Goal: Task Accomplishment & Management: Complete application form

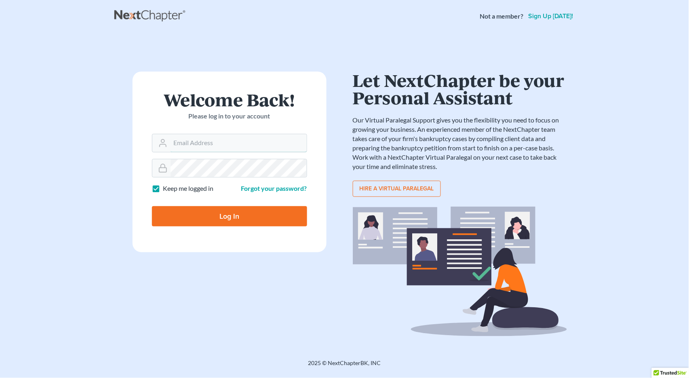
type input "[PERSON_NAME][EMAIL_ADDRESS][DOMAIN_NAME]"
click at [221, 223] on input "Log In" at bounding box center [229, 216] width 155 height 20
type input "Thinking..."
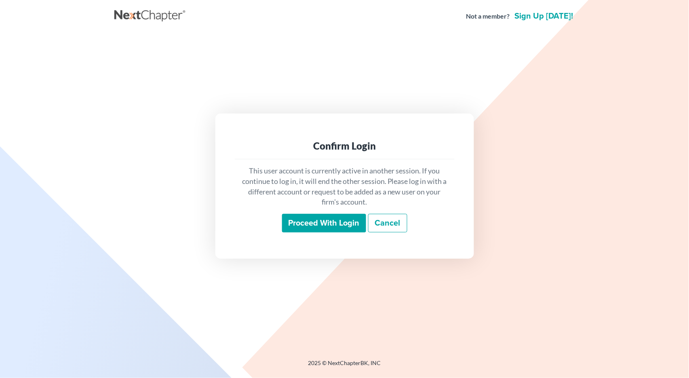
click at [228, 216] on div "Confirm Login This user account is currently active in another session. If you …" at bounding box center [344, 185] width 258 height 145
click at [319, 225] on input "Proceed with login" at bounding box center [324, 223] width 84 height 19
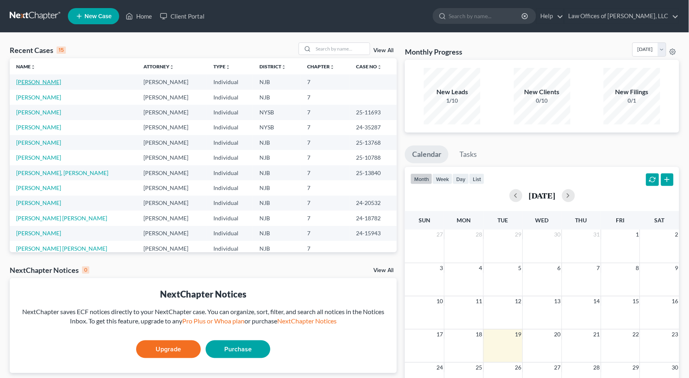
click at [32, 82] on link "[PERSON_NAME]" at bounding box center [38, 81] width 45 height 7
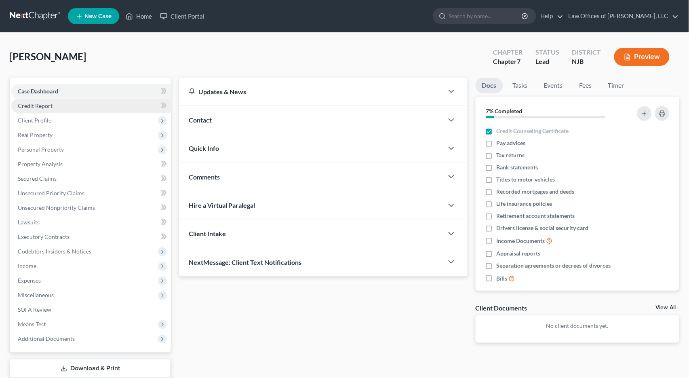
click at [48, 105] on span "Credit Report" at bounding box center [35, 105] width 35 height 7
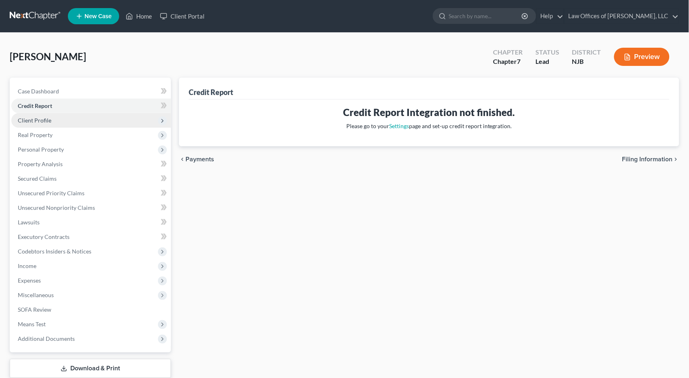
click at [41, 118] on span "Client Profile" at bounding box center [35, 120] width 34 height 7
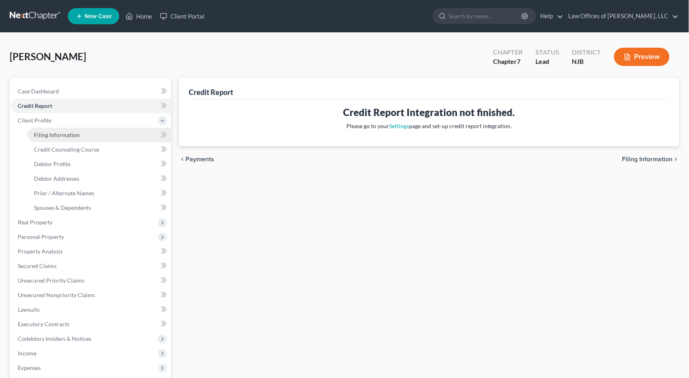
click at [82, 134] on link "Filing Information" at bounding box center [98, 135] width 143 height 15
select select "1"
select select "0"
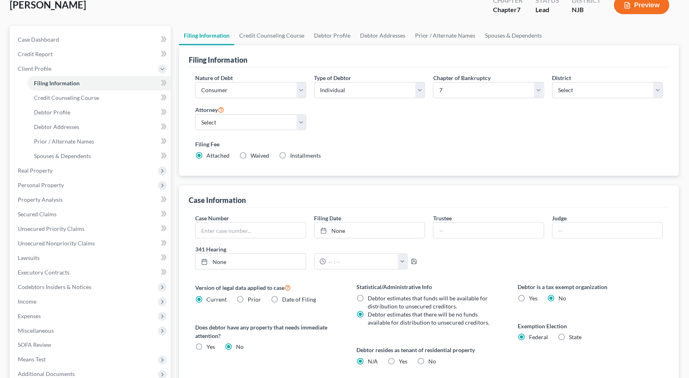
scroll to position [51, 0]
click at [93, 98] on span "Credit Counseling Course" at bounding box center [66, 98] width 65 height 7
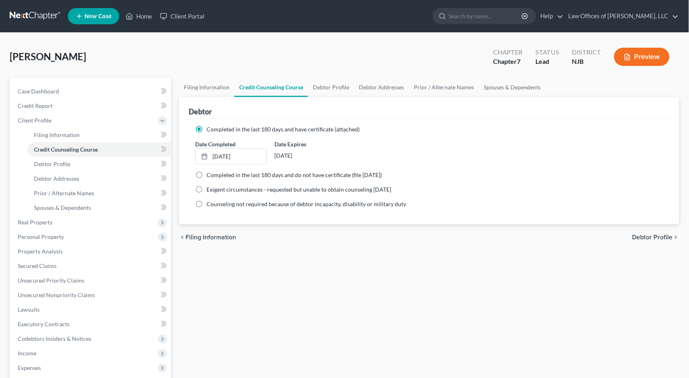
click at [645, 234] on span "Debtor Profile" at bounding box center [652, 237] width 40 height 6
select select "0"
select select "3"
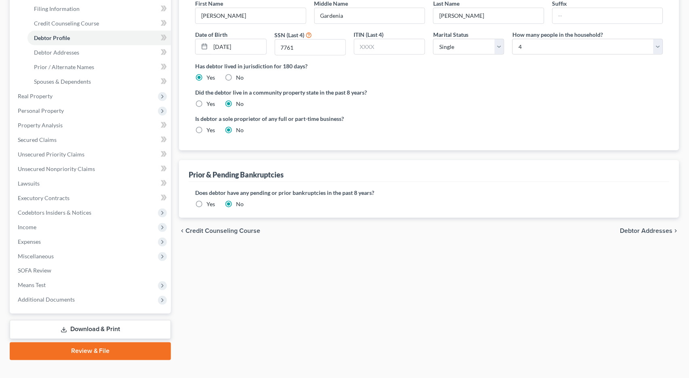
scroll to position [126, 0]
click at [661, 228] on span "Debtor Addresses" at bounding box center [646, 231] width 53 height 6
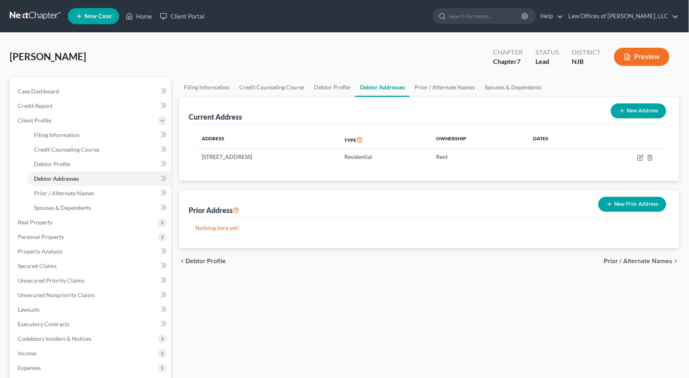
click at [635, 200] on button "New Prior Address" at bounding box center [632, 204] width 68 height 15
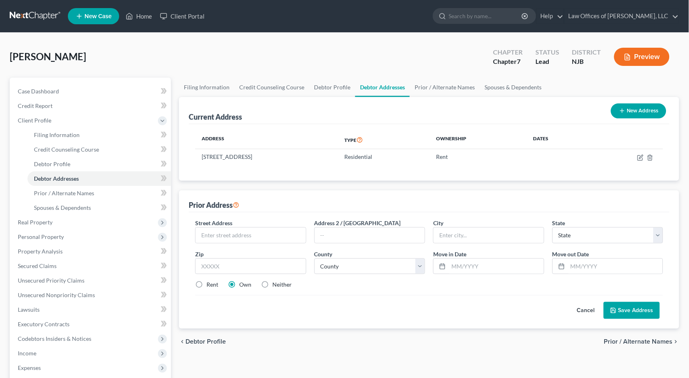
click at [664, 338] on span "Prior / Alternate Names" at bounding box center [638, 341] width 69 height 6
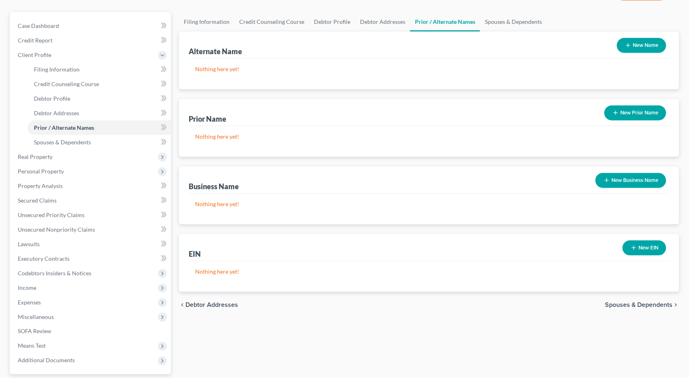
scroll to position [69, 0]
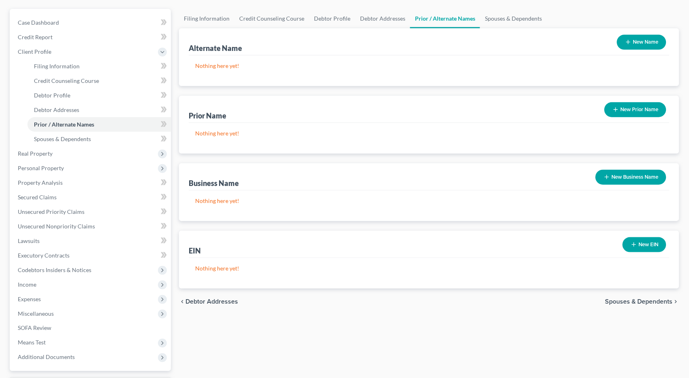
click at [650, 298] on span "Spouses & Dependents" at bounding box center [638, 301] width 67 height 6
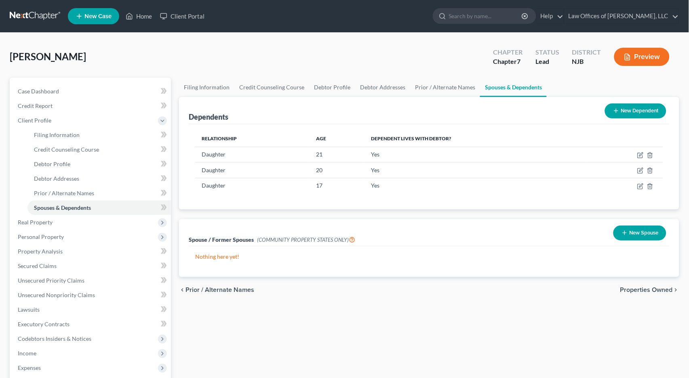
click at [181, 286] on icon "chevron_left" at bounding box center [182, 289] width 6 height 6
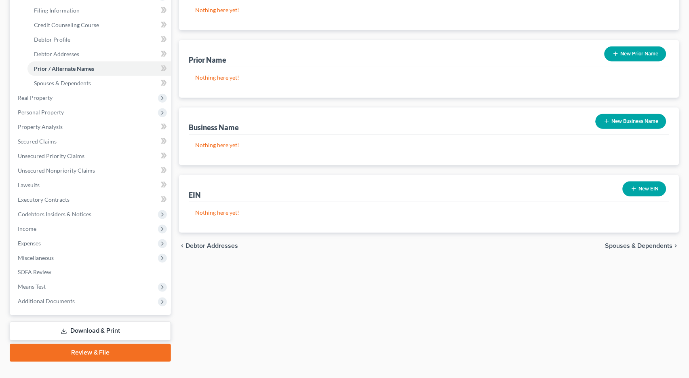
scroll to position [125, 0]
click at [182, 242] on icon "chevron_left" at bounding box center [182, 245] width 6 height 6
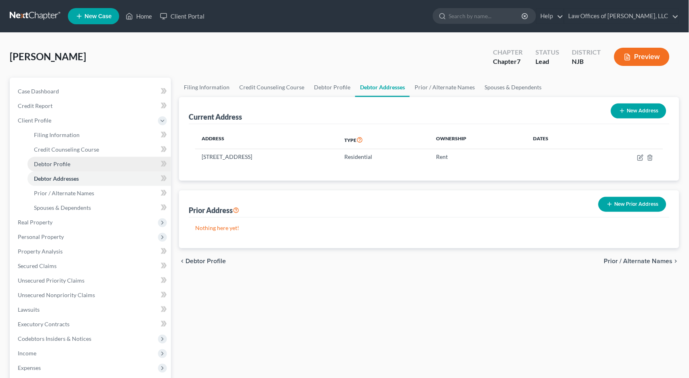
click at [58, 161] on span "Debtor Profile" at bounding box center [52, 163] width 36 height 7
select select "0"
select select "3"
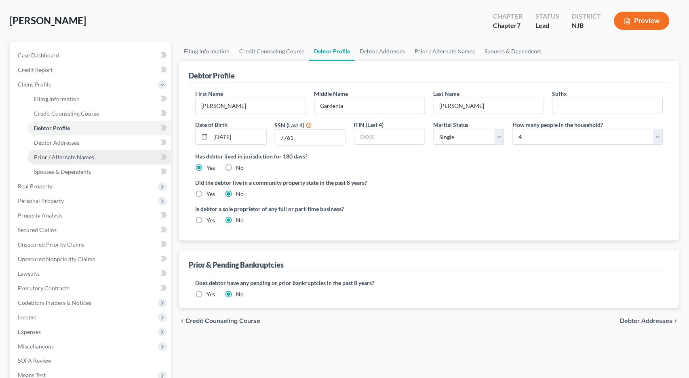
scroll to position [36, 0]
click at [63, 126] on span "Debtor Profile" at bounding box center [52, 128] width 36 height 7
select select "2"
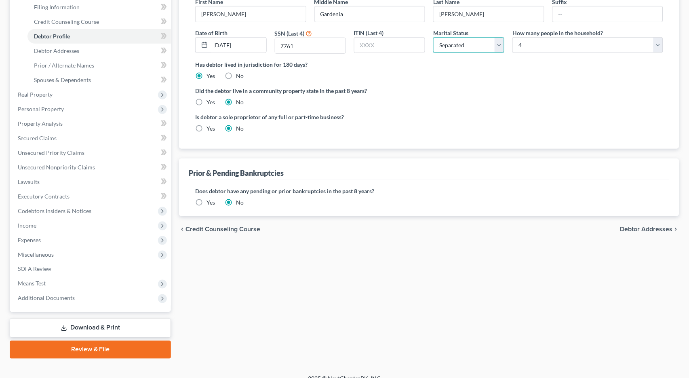
scroll to position [126, 0]
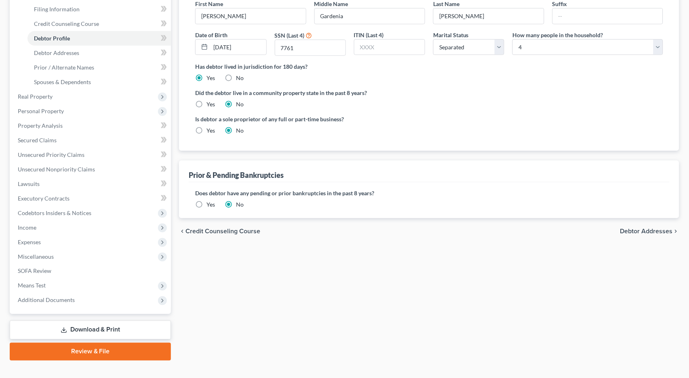
click at [639, 228] on span "Debtor Addresses" at bounding box center [646, 231] width 53 height 6
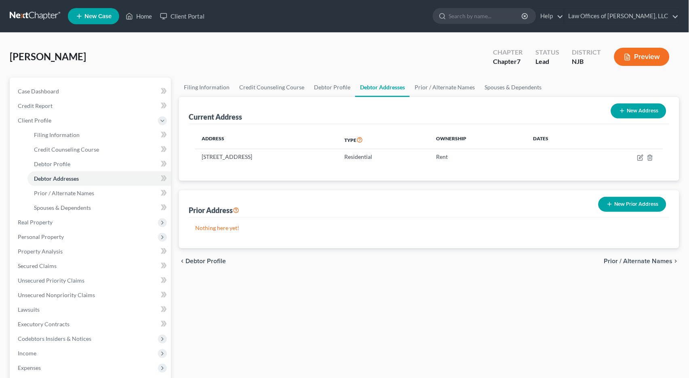
click at [652, 258] on span "Prior / Alternate Names" at bounding box center [638, 261] width 69 height 6
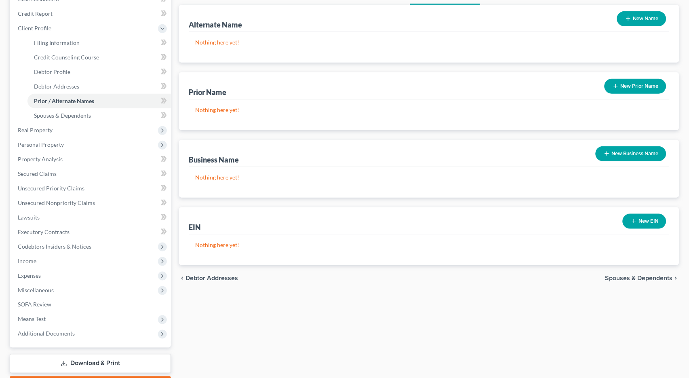
scroll to position [105, 0]
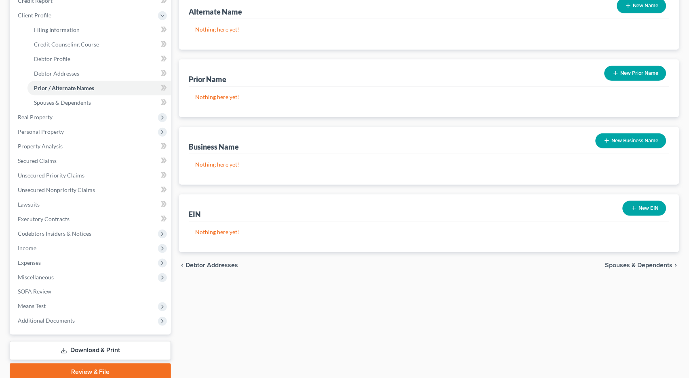
click at [656, 263] on span "Spouses & Dependents" at bounding box center [638, 265] width 67 height 6
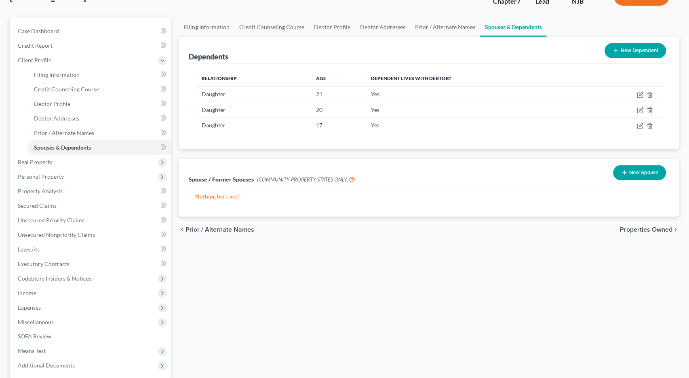
scroll to position [61, 0]
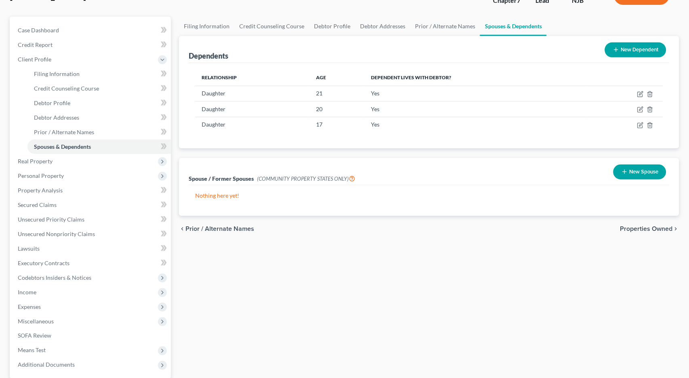
click at [664, 225] on span "Properties Owned" at bounding box center [646, 228] width 53 height 6
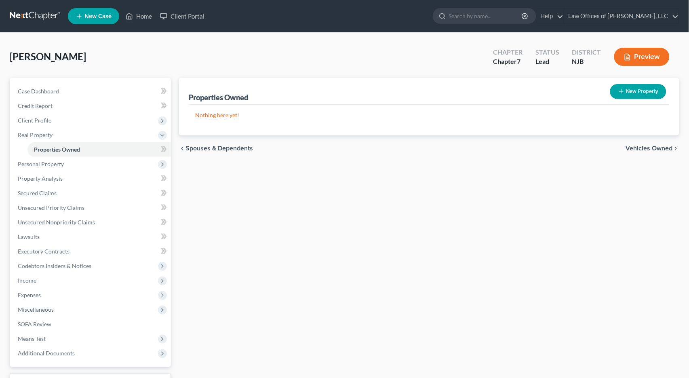
click at [666, 148] on span "Vehicles Owned" at bounding box center [649, 148] width 47 height 6
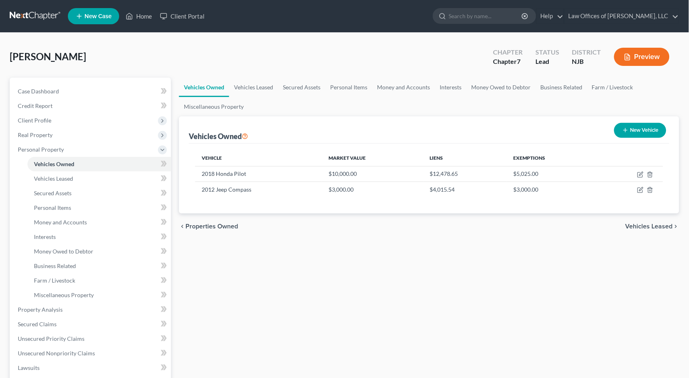
click at [667, 223] on span "Vehicles Leased" at bounding box center [648, 226] width 47 height 6
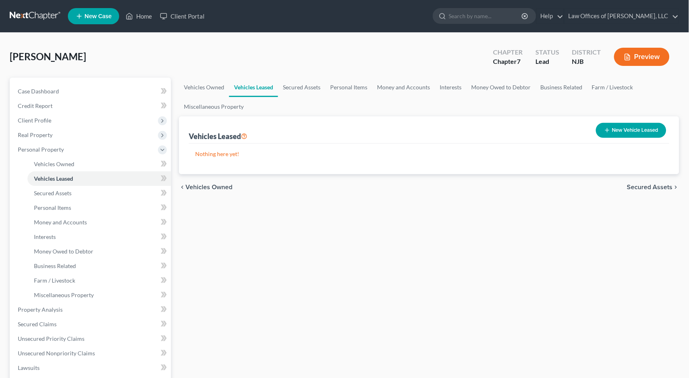
click at [672, 185] on span "Secured Assets" at bounding box center [650, 187] width 46 height 6
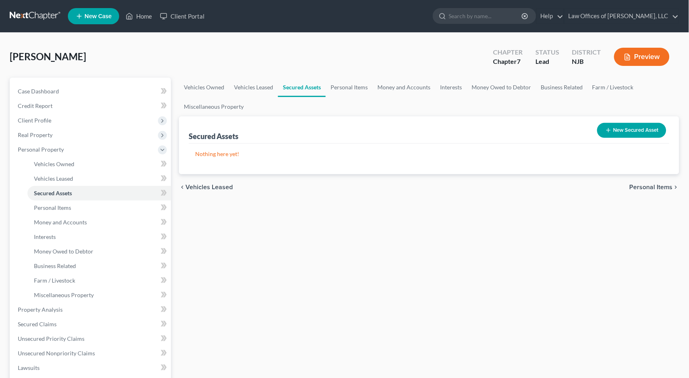
click at [671, 185] on span "Personal Items" at bounding box center [650, 187] width 43 height 6
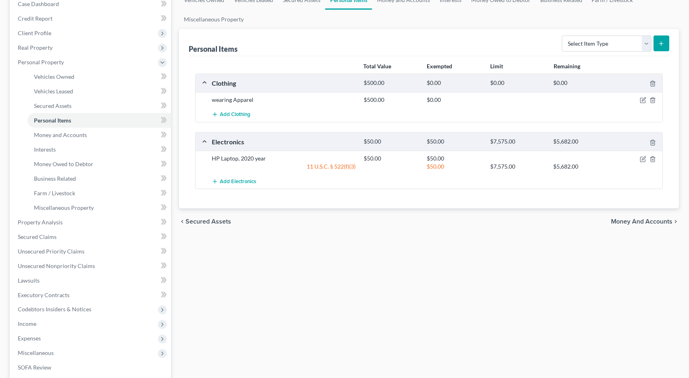
scroll to position [91, 0]
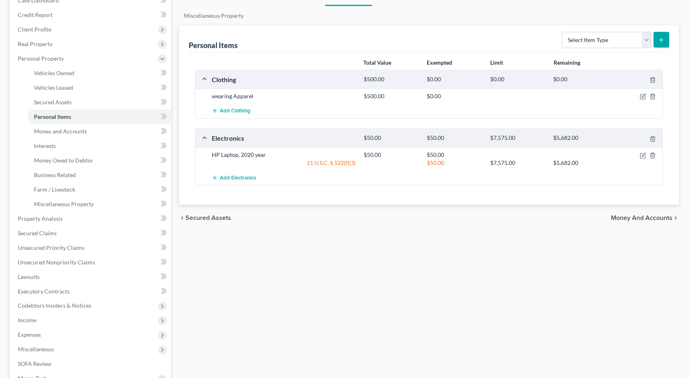
click at [672, 214] on span "Money and Accounts" at bounding box center [641, 217] width 61 height 6
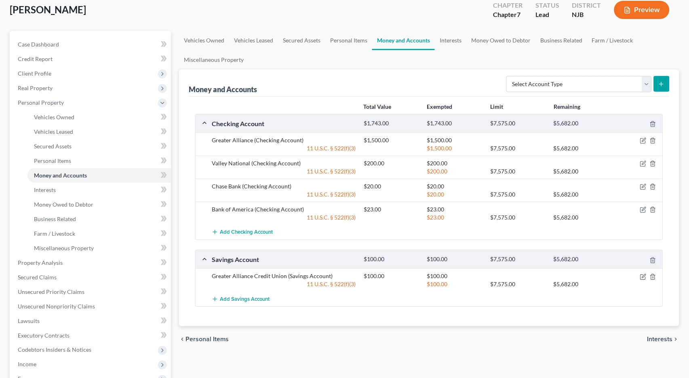
scroll to position [48, 0]
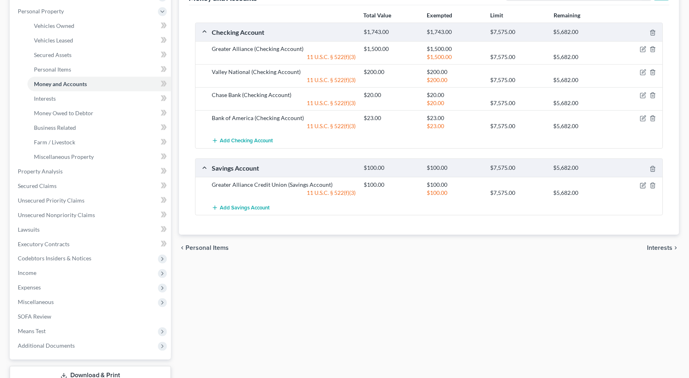
click at [663, 244] on span "Interests" at bounding box center [659, 247] width 25 height 6
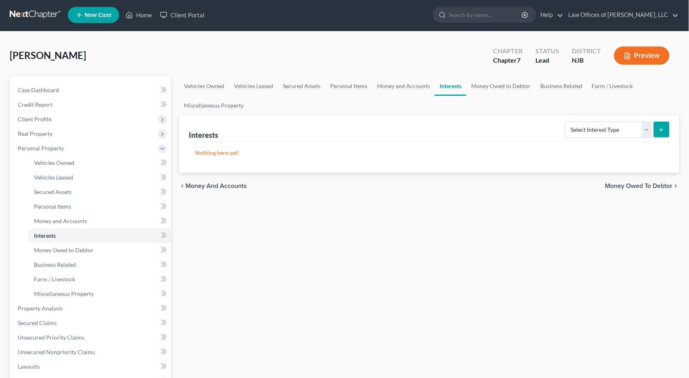
click at [660, 184] on span "Money Owed to Debtor" at bounding box center [638, 186] width 67 height 6
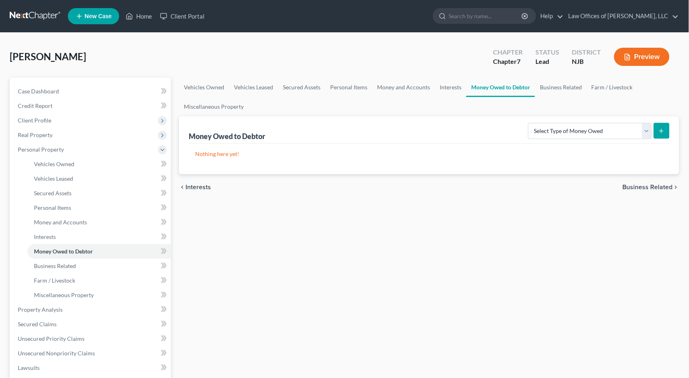
click at [659, 185] on span "Business Related" at bounding box center [647, 187] width 50 height 6
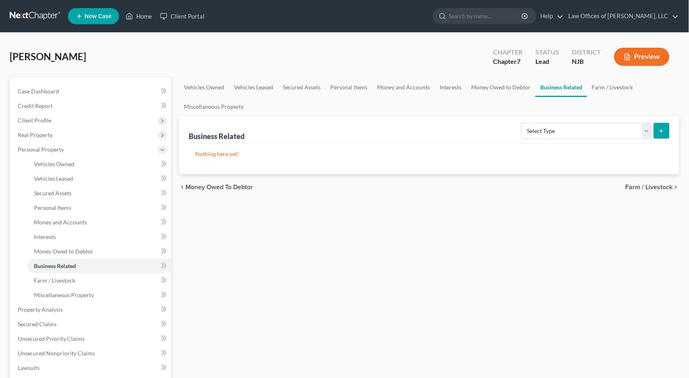
click at [659, 185] on span "Farm / Livestock" at bounding box center [648, 187] width 47 height 6
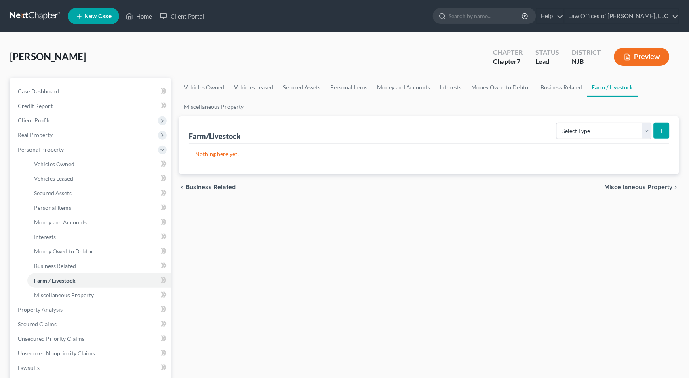
click at [658, 185] on span "Miscellaneous Property" at bounding box center [638, 187] width 68 height 6
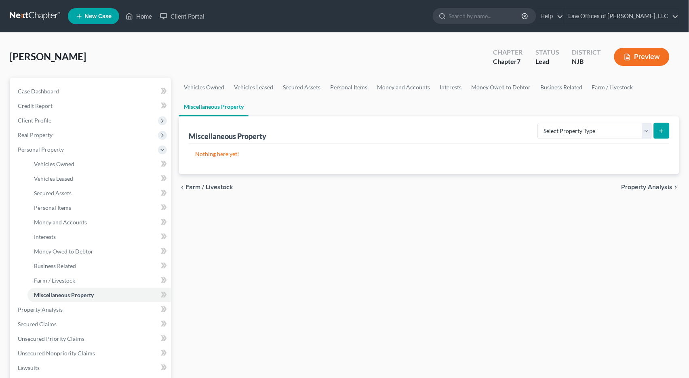
click at [666, 187] on span "Property Analysis" at bounding box center [646, 187] width 51 height 6
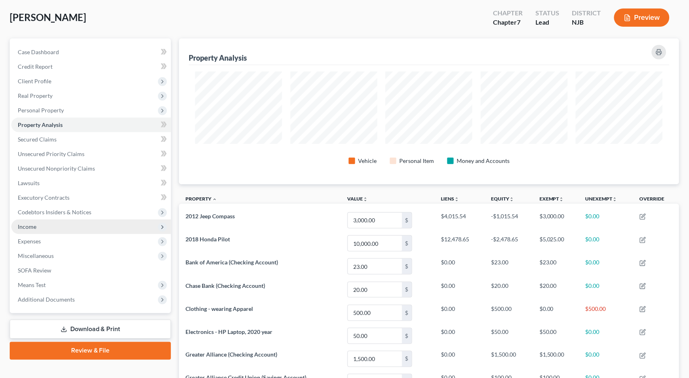
click at [37, 222] on span "Income" at bounding box center [91, 226] width 160 height 15
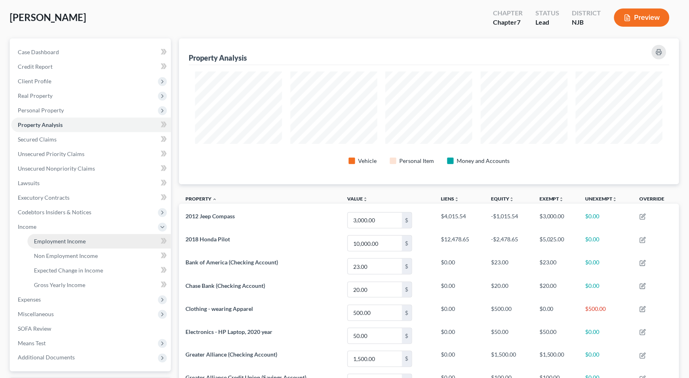
click at [55, 237] on span "Employment Income" at bounding box center [60, 240] width 52 height 7
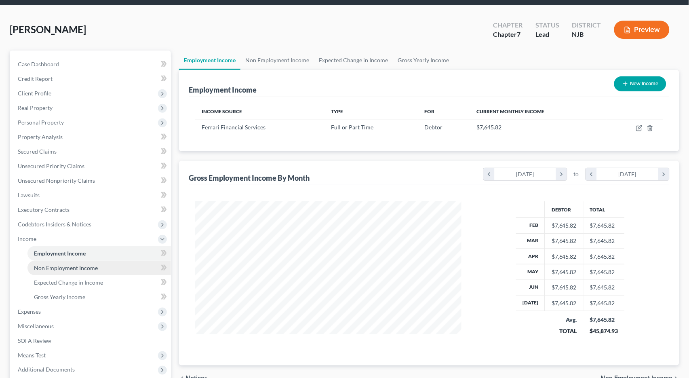
click at [80, 264] on span "Non Employment Income" at bounding box center [66, 267] width 64 height 7
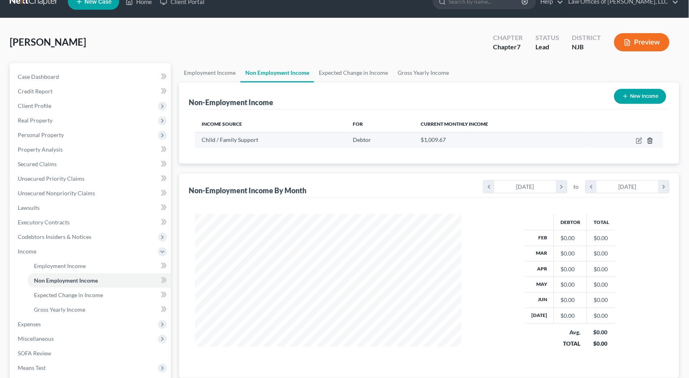
click at [651, 141] on icon "button" at bounding box center [650, 140] width 6 height 6
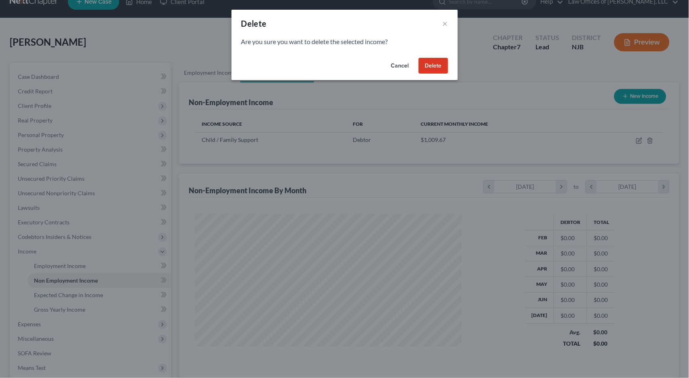
click at [395, 65] on button "Cancel" at bounding box center [400, 66] width 31 height 16
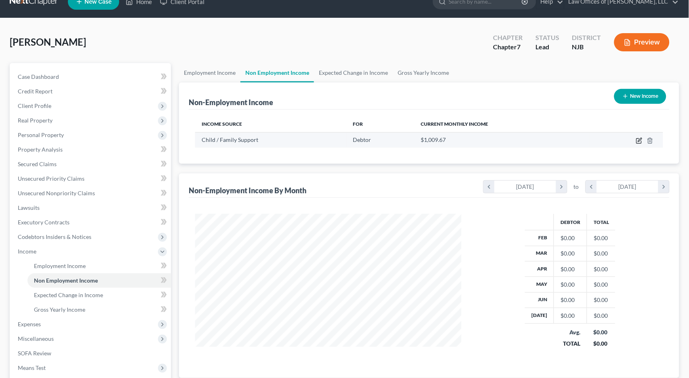
click at [638, 141] on icon "button" at bounding box center [639, 140] width 6 height 6
select select "7"
select select "3"
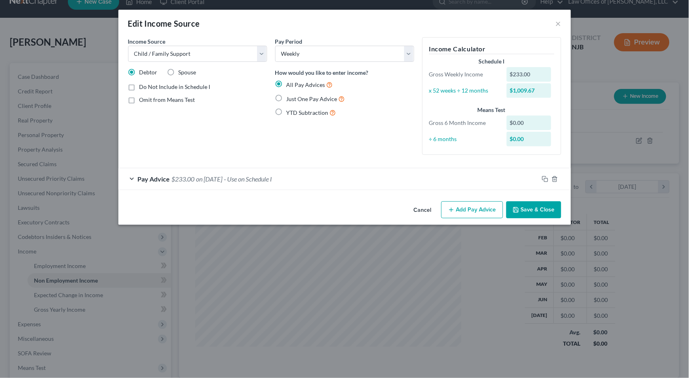
click at [531, 210] on button "Save & Close" at bounding box center [533, 209] width 55 height 17
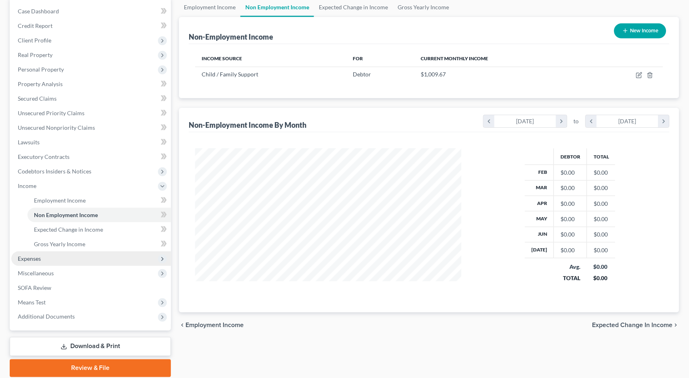
scroll to position [84, 0]
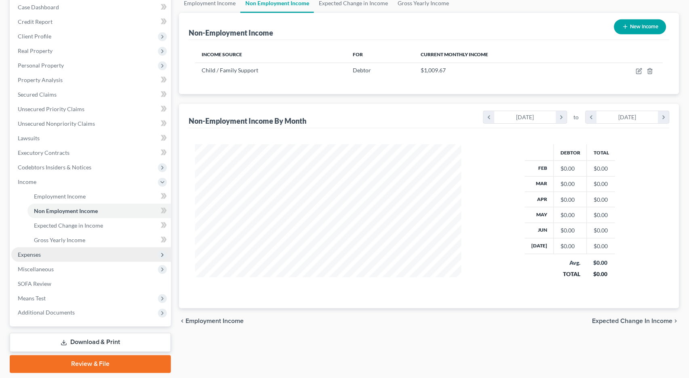
click at [34, 251] on span "Expenses" at bounding box center [29, 254] width 23 height 7
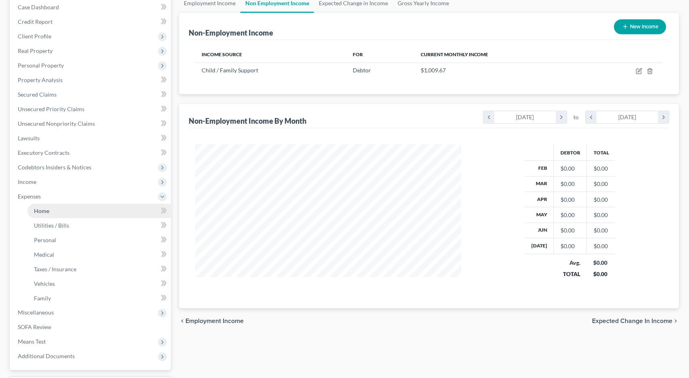
click at [50, 204] on link "Home" at bounding box center [98, 211] width 143 height 15
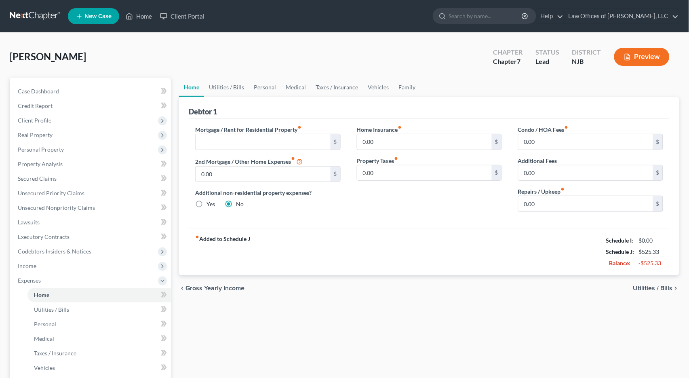
scroll to position [3, 0]
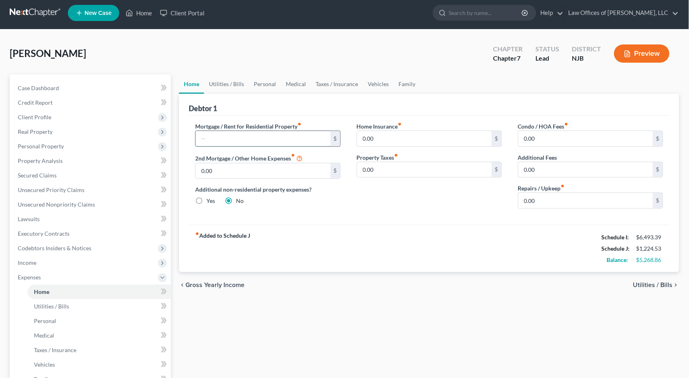
click at [271, 137] on input "text" at bounding box center [262, 138] width 134 height 15
type input "1,575"
click at [667, 282] on span "Utilities / Bills" at bounding box center [653, 285] width 40 height 6
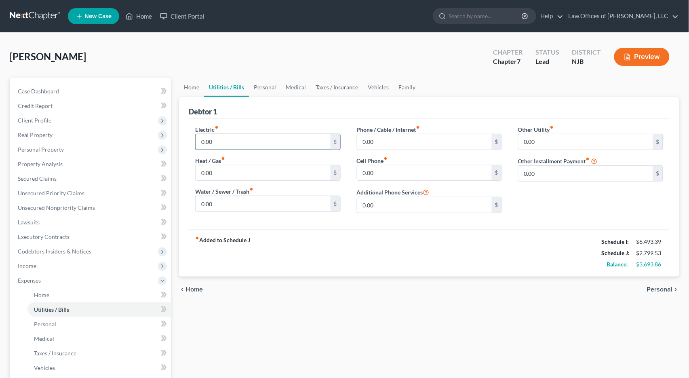
click at [222, 139] on input "0.00" at bounding box center [262, 141] width 134 height 15
type input "0"
drag, startPoint x: 291, startPoint y: 193, endPoint x: 254, endPoint y: 189, distance: 37.0
click at [276, 203] on div "Electric fiber_manual_record $ Heat / Gas fiber_manual_record 0.00 $ Water / Se…" at bounding box center [267, 172] width 161 height 94
type input "0"
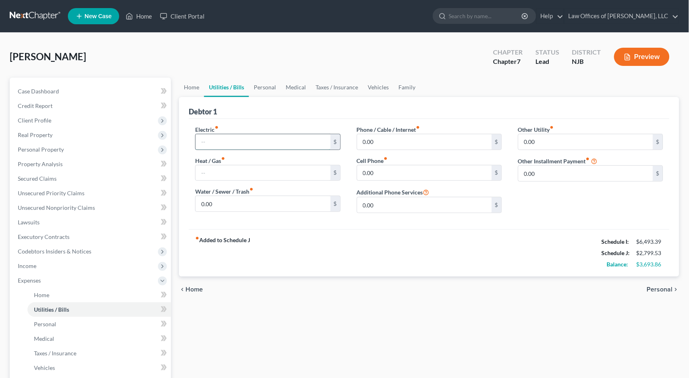
click at [237, 146] on input "text" at bounding box center [262, 141] width 134 height 15
type input "150"
click at [233, 168] on input "text" at bounding box center [262, 172] width 134 height 15
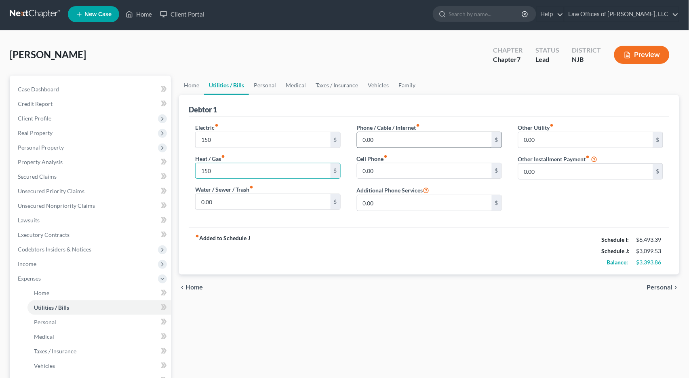
type input "150"
click at [404, 142] on input "0.00" at bounding box center [424, 139] width 134 height 15
type input "0"
type input "75"
type input "0"
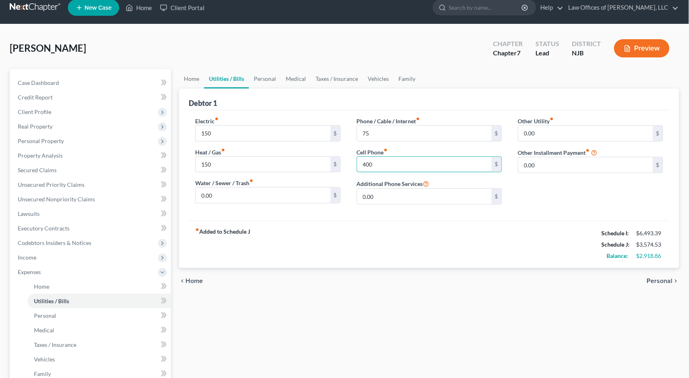
scroll to position [11, 0]
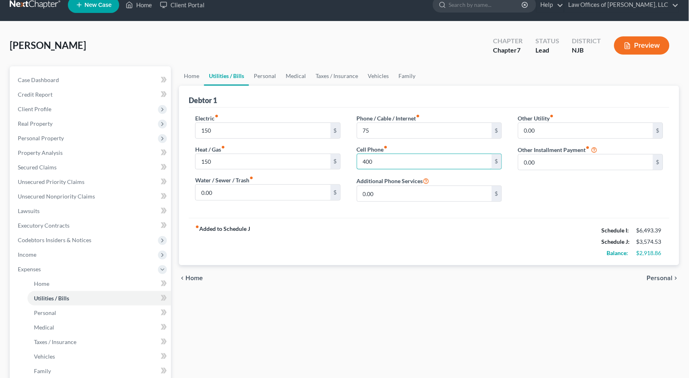
type input "400"
click at [666, 275] on span "Personal" at bounding box center [660, 278] width 26 height 6
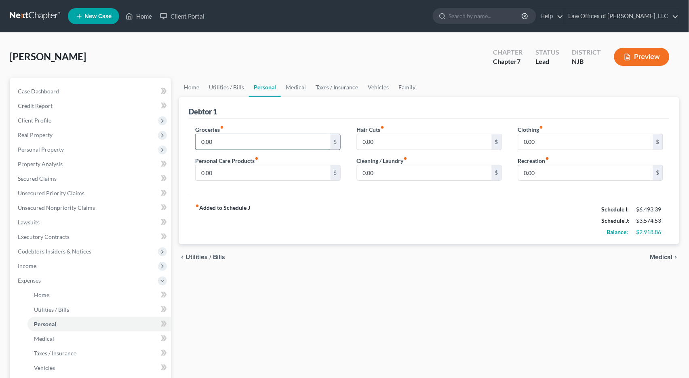
click at [223, 143] on input "0.00" at bounding box center [262, 141] width 134 height 15
type input "0"
type input "1,108.25"
click at [263, 176] on input "0.00" at bounding box center [262, 172] width 134 height 15
click at [382, 140] on input "0.00" at bounding box center [424, 141] width 134 height 15
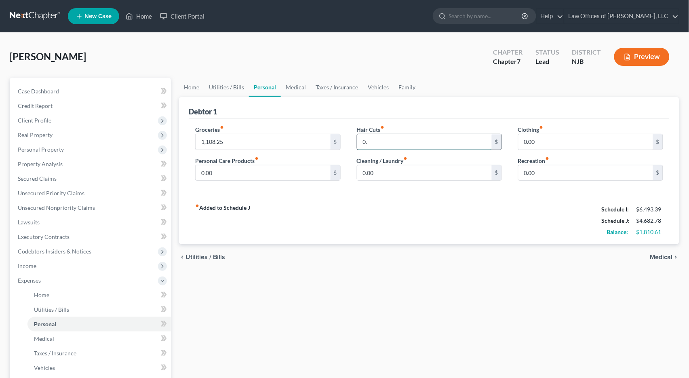
type input "0"
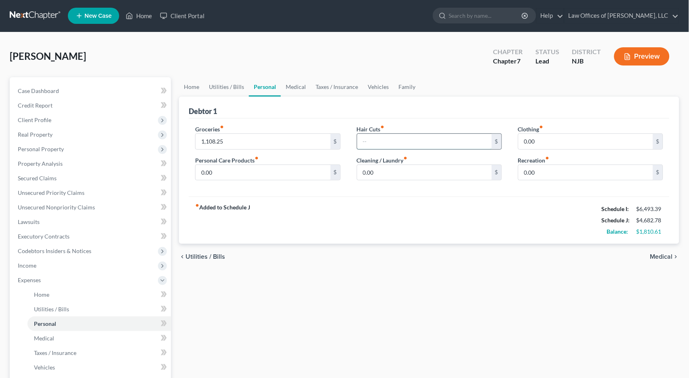
scroll to position [16, 0]
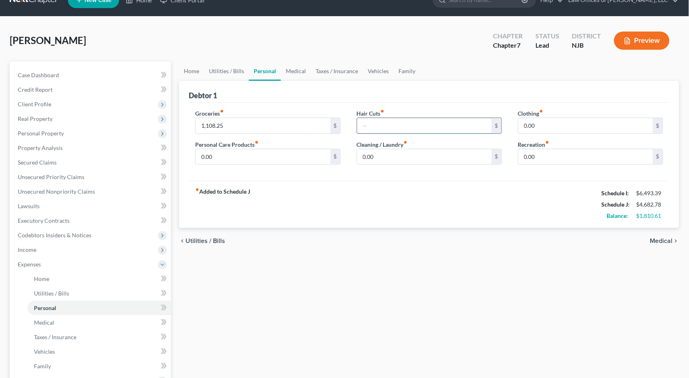
click at [413, 124] on input "text" at bounding box center [424, 125] width 134 height 15
type input "28.33"
click at [438, 154] on input "0.00" at bounding box center [424, 156] width 134 height 15
click at [397, 153] on input "0.00" at bounding box center [424, 156] width 134 height 15
type input "0"
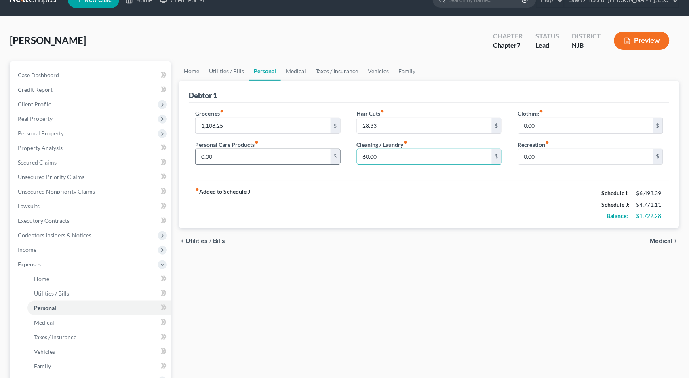
type input "60.00"
click at [238, 158] on input "0.00" at bounding box center [262, 156] width 134 height 15
click at [269, 154] on input "0.00" at bounding box center [262, 156] width 134 height 15
type input "0"
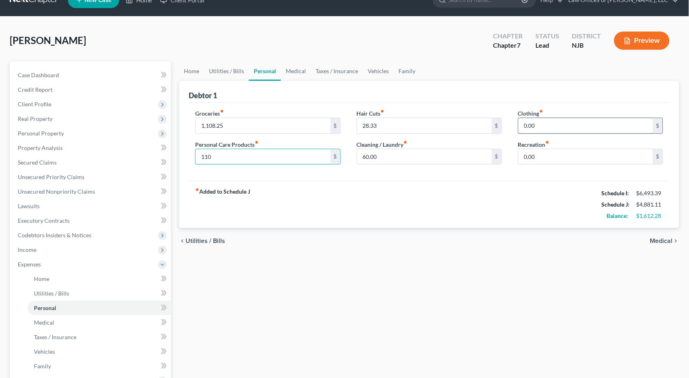
type input "110"
click at [554, 125] on input "0.00" at bounding box center [585, 125] width 134 height 15
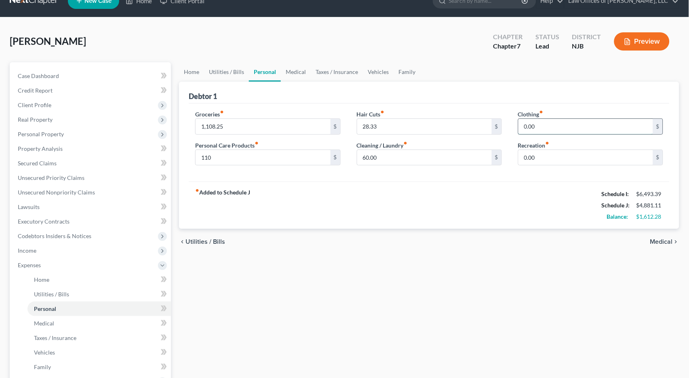
scroll to position [15, 0]
type input "0"
click at [542, 111] on icon "fiber_manual_record" at bounding box center [541, 112] width 4 height 4
click at [543, 111] on icon "fiber_manual_record" at bounding box center [541, 112] width 4 height 4
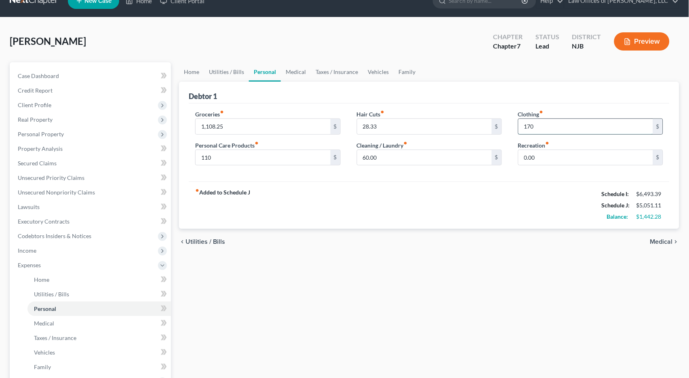
click at [544, 126] on input "170" at bounding box center [585, 126] width 134 height 15
type input "1"
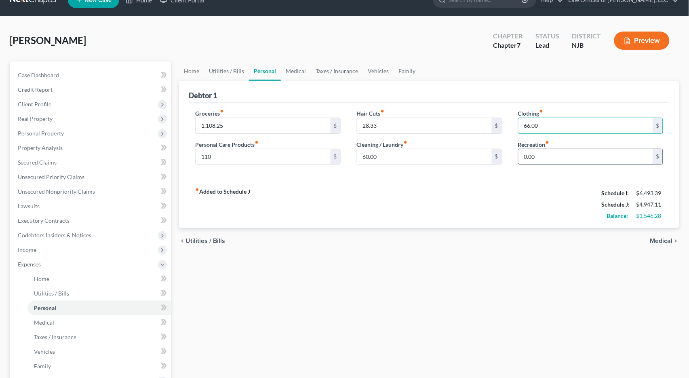
type input "66.00"
click at [565, 155] on input "0.00" at bounding box center [585, 156] width 134 height 15
type input "0"
click at [665, 237] on span "Medical" at bounding box center [661, 240] width 23 height 6
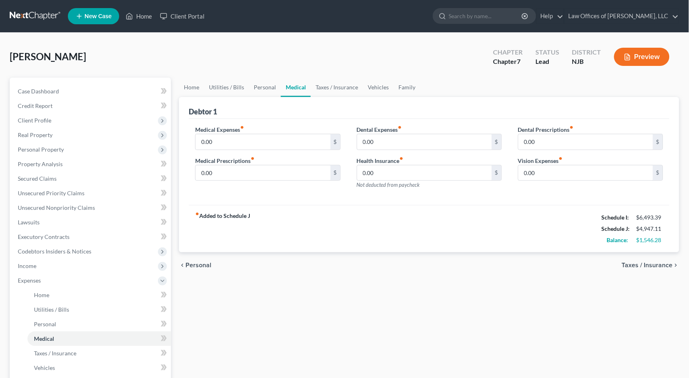
click at [662, 262] on span "Taxes / Insurance" at bounding box center [647, 265] width 51 height 6
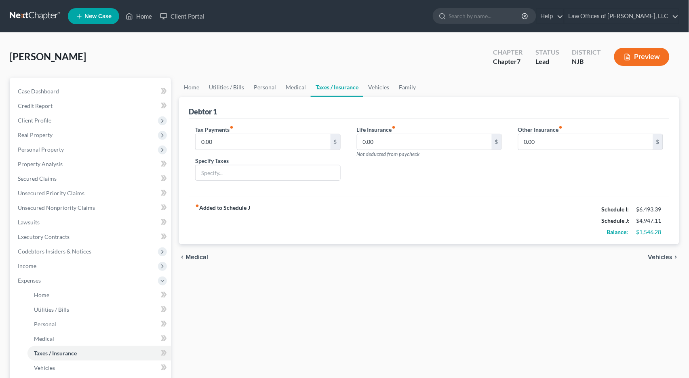
click at [671, 254] on span "Vehicles" at bounding box center [660, 257] width 25 height 6
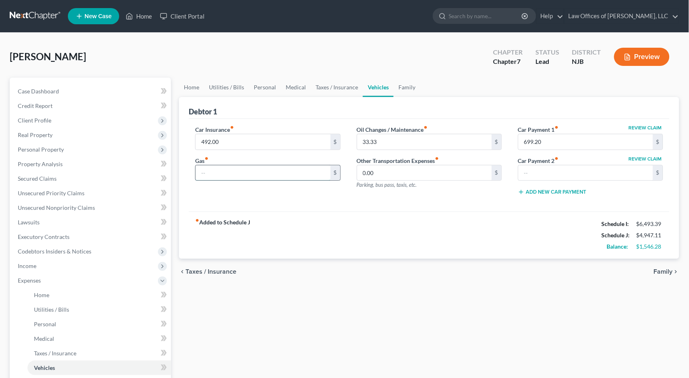
click at [252, 169] on input "text" at bounding box center [262, 172] width 134 height 15
type input "402.93"
click at [344, 224] on div "fiber_manual_record Added to Schedule J Schedule I: $6,493.39 Schedule J: $5,35…" at bounding box center [429, 234] width 481 height 47
click at [669, 268] on span "Family" at bounding box center [663, 271] width 19 height 6
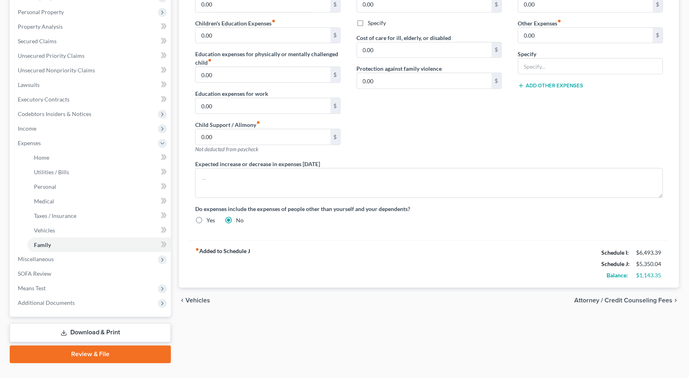
scroll to position [138, 0]
click at [652, 297] on span "Attorney / Credit Counseling Fees" at bounding box center [623, 300] width 98 height 6
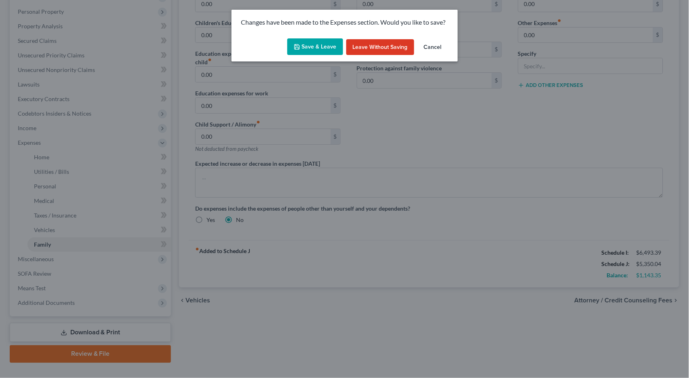
drag, startPoint x: 406, startPoint y: 64, endPoint x: 383, endPoint y: 63, distance: 22.2
click at [383, 63] on div "Changes have been made to the Expenses section. Would you like to save? Save & …" at bounding box center [344, 189] width 689 height 378
click at [332, 50] on button "Save & Leave" at bounding box center [315, 46] width 56 height 17
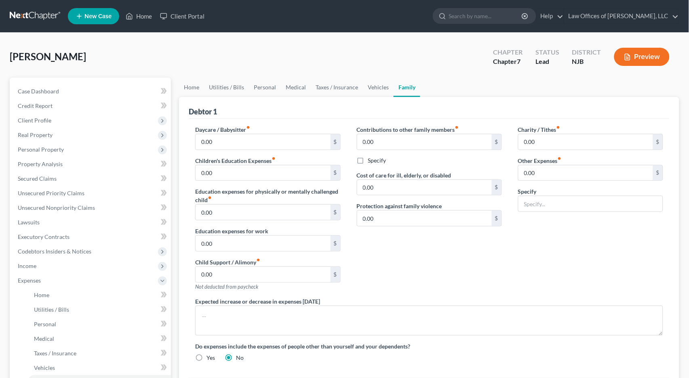
select select "0"
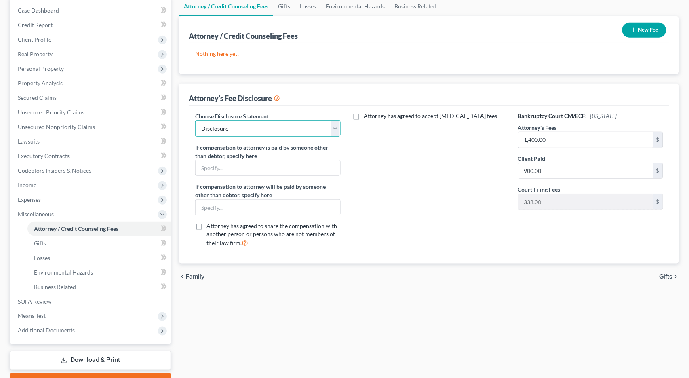
scroll to position [83, 0]
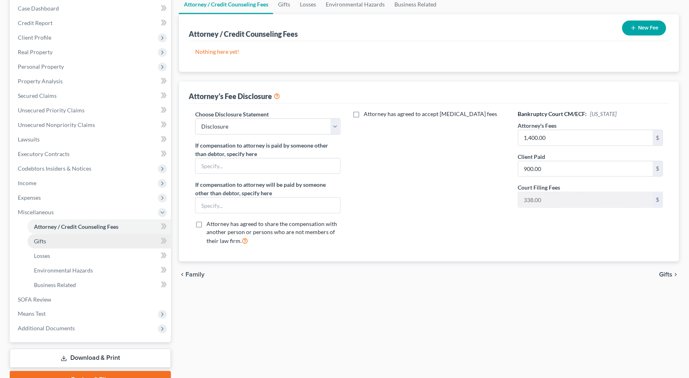
click at [45, 237] on span "Gifts" at bounding box center [40, 240] width 12 height 7
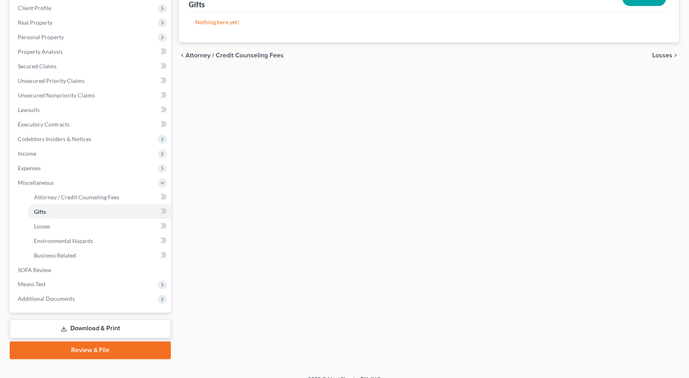
scroll to position [111, 0]
click at [672, 54] on icon "chevron_right" at bounding box center [675, 56] width 6 height 6
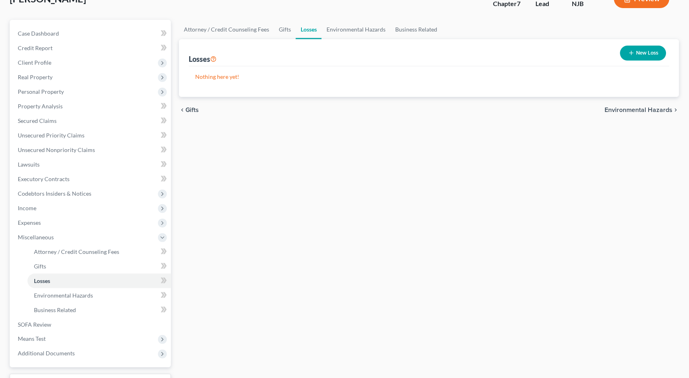
scroll to position [61, 0]
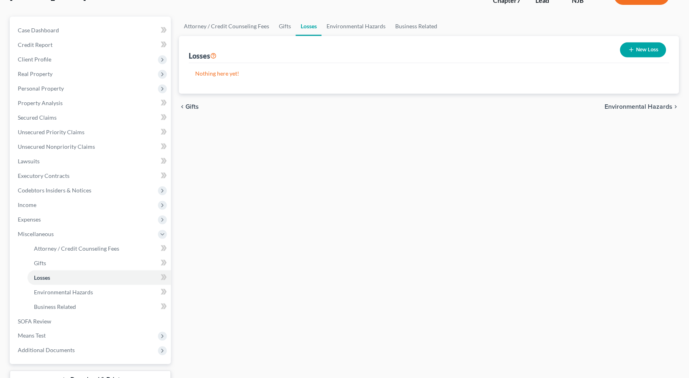
click at [658, 103] on span "Environmental Hazards" at bounding box center [639, 106] width 68 height 6
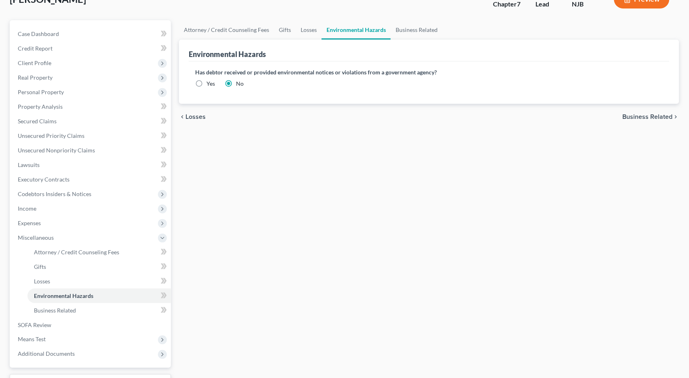
scroll to position [61, 0]
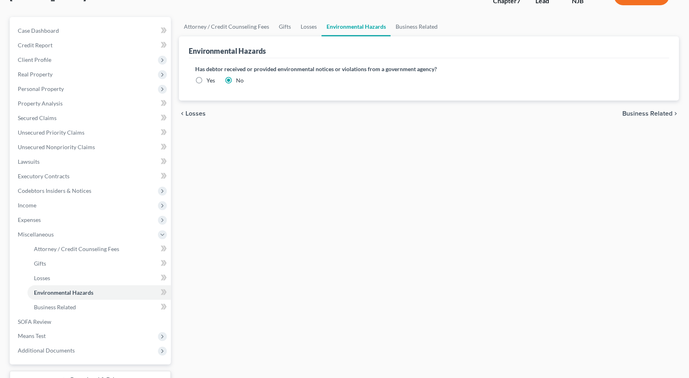
click at [664, 111] on span "Business Related" at bounding box center [647, 113] width 50 height 6
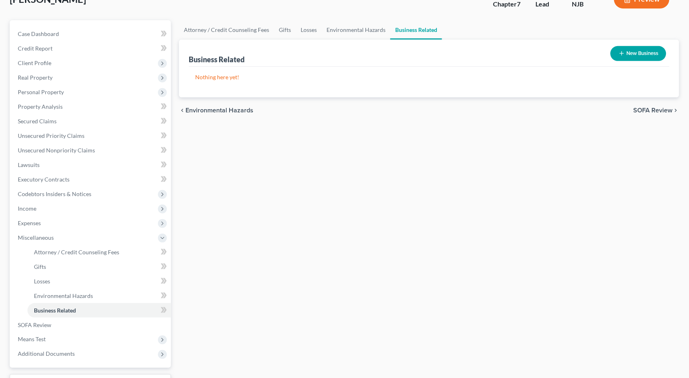
scroll to position [58, 0]
click at [665, 109] on span "SOFA Review" at bounding box center [652, 110] width 39 height 6
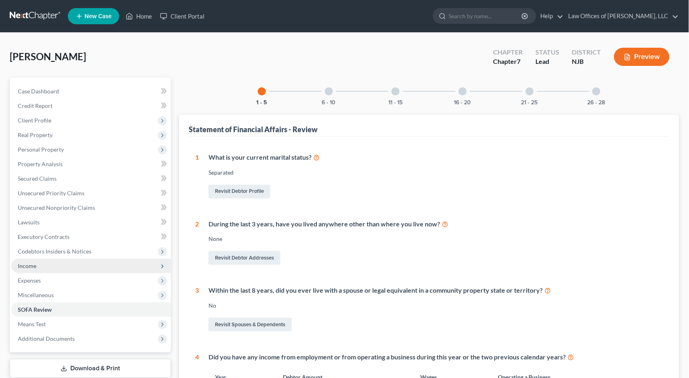
click at [29, 258] on span "Income" at bounding box center [91, 265] width 160 height 15
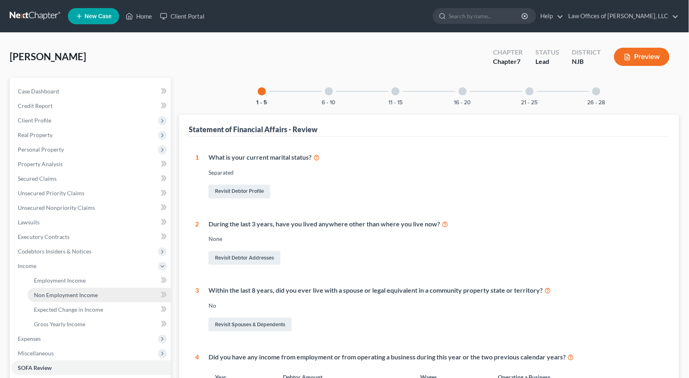
click at [92, 291] on span "Non Employment Income" at bounding box center [66, 294] width 64 height 7
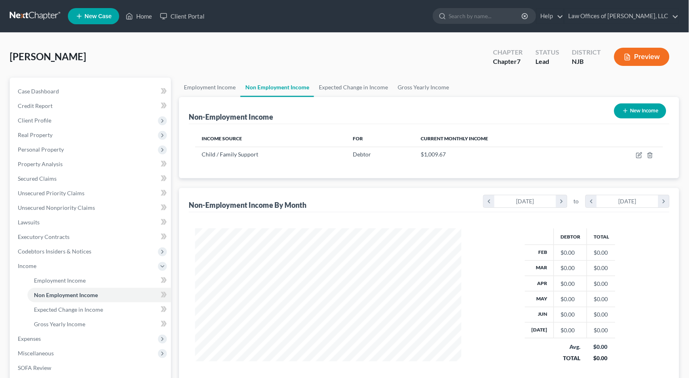
scroll to position [141, 282]
click at [636, 109] on button "New Income" at bounding box center [640, 110] width 52 height 15
select select "0"
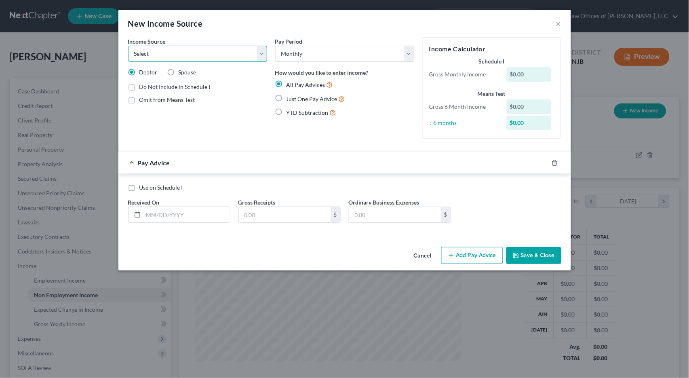
select select "5"
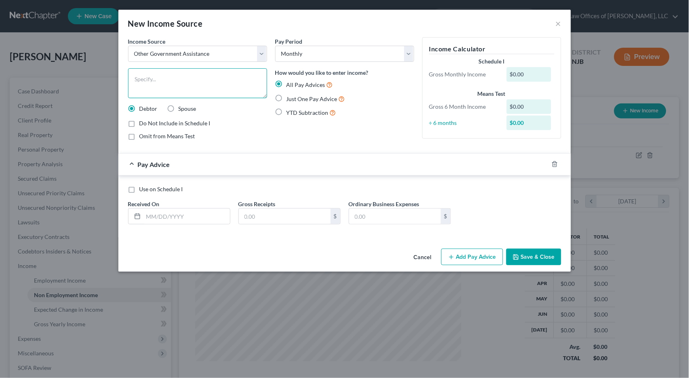
click at [193, 74] on textarea at bounding box center [197, 83] width 139 height 30
type textarea "e"
click at [200, 78] on textarea "[MEDICAL_DATA] [PERSON_NAME]'s Grant" at bounding box center [197, 83] width 139 height 30
click at [133, 76] on textarea "[MEDICAL_DATA] [PERSON_NAME]'s Grant-" at bounding box center [197, 83] width 139 height 30
click at [228, 78] on textarea "[US_STATE] [MEDICAL_DATA] [PERSON_NAME]'s Grant-" at bounding box center [197, 83] width 139 height 30
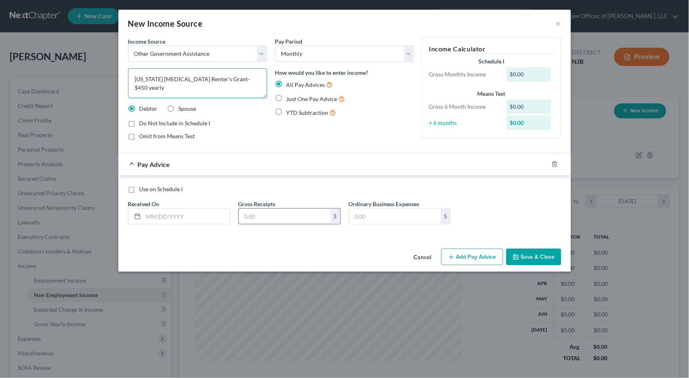
type textarea "[US_STATE] [MEDICAL_DATA] Renter's Grant- $450 yearly"
click at [294, 214] on input "text" at bounding box center [285, 215] width 92 height 15
click at [161, 214] on input "text" at bounding box center [186, 215] width 86 height 15
type input "10/224"
click at [265, 217] on input "text" at bounding box center [285, 215] width 92 height 15
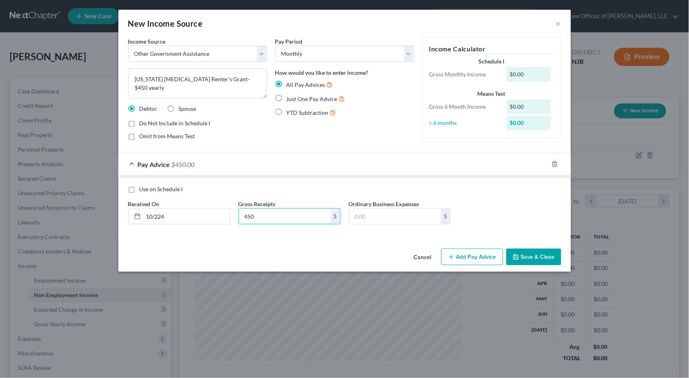
type input "450"
click at [544, 254] on button "Save & Close" at bounding box center [533, 256] width 55 height 17
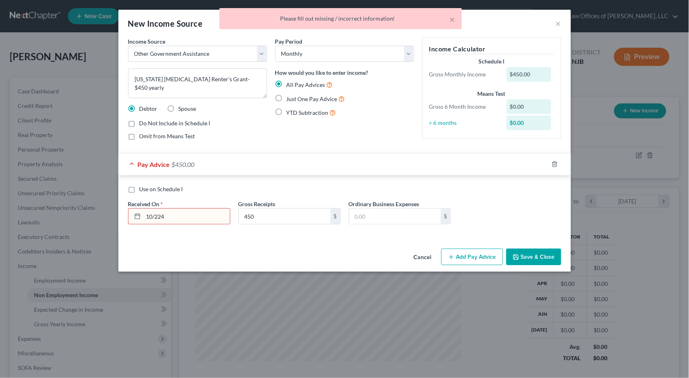
click at [168, 217] on input "10/224" at bounding box center [186, 215] width 86 height 15
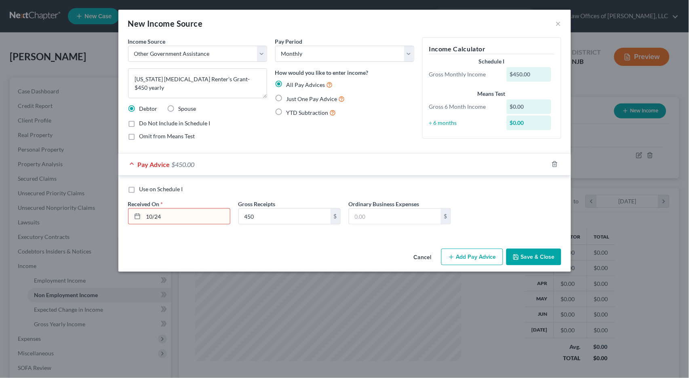
click at [525, 254] on button "Save & Close" at bounding box center [533, 256] width 55 height 17
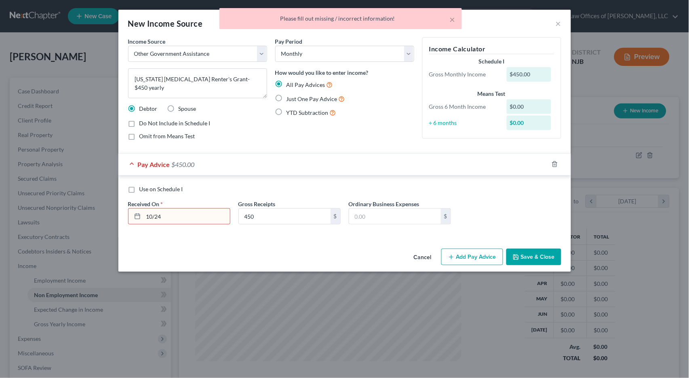
click at [156, 215] on input "10/24" at bounding box center [186, 215] width 86 height 15
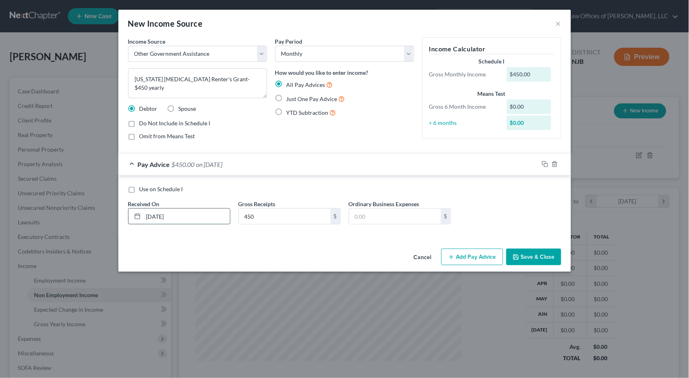
drag, startPoint x: 219, startPoint y: 213, endPoint x: 200, endPoint y: 211, distance: 19.5
click at [216, 212] on input "[DATE]" at bounding box center [186, 215] width 86 height 15
type input "[DATE]"
click at [547, 254] on button "Save & Close" at bounding box center [533, 256] width 55 height 17
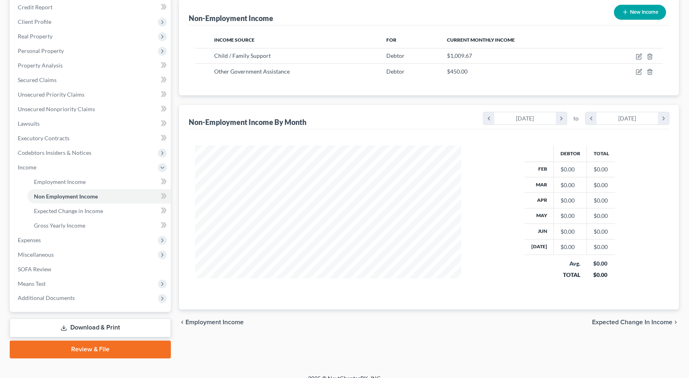
scroll to position [98, 0]
click at [666, 320] on span "Expected Change in Income" at bounding box center [632, 323] width 80 height 6
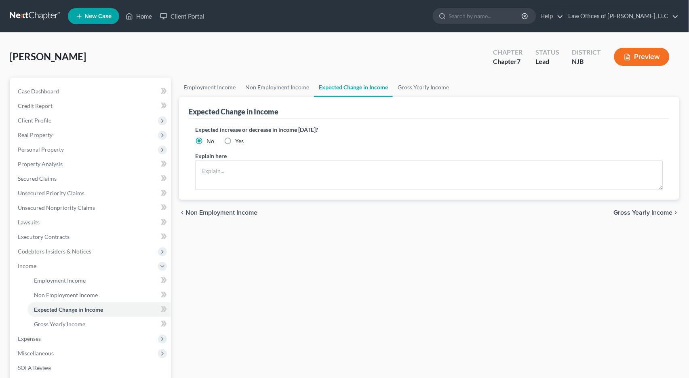
click at [666, 212] on span "Gross Yearly Income" at bounding box center [643, 212] width 59 height 6
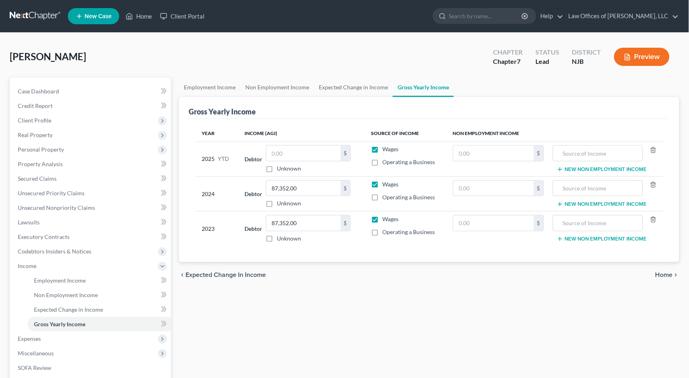
click at [666, 273] on span "Home" at bounding box center [663, 274] width 17 height 6
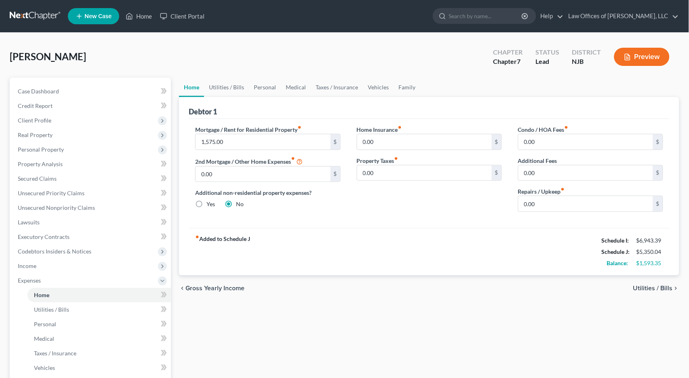
click at [674, 285] on icon "chevron_right" at bounding box center [675, 288] width 6 height 6
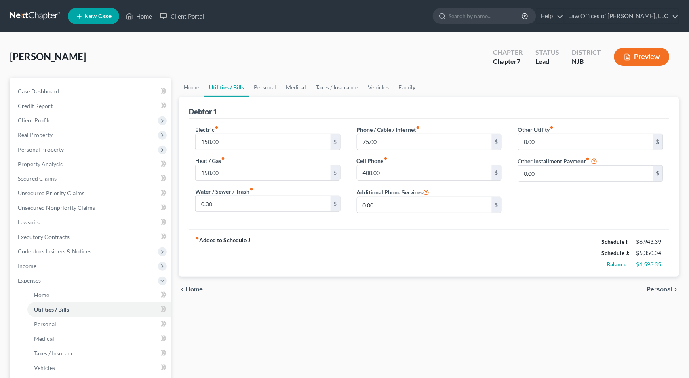
click at [674, 286] on icon "chevron_right" at bounding box center [675, 289] width 6 height 6
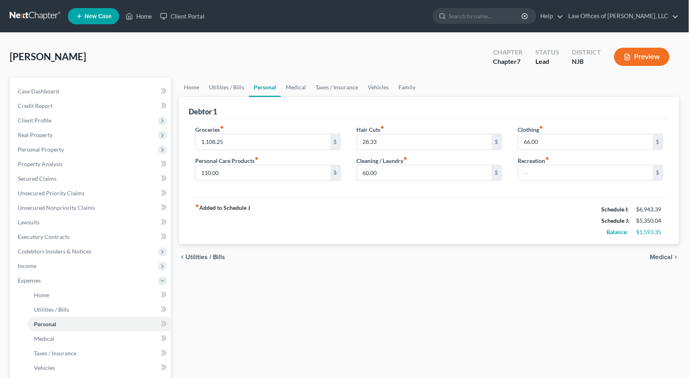
click at [670, 254] on span "Medical" at bounding box center [661, 257] width 23 height 6
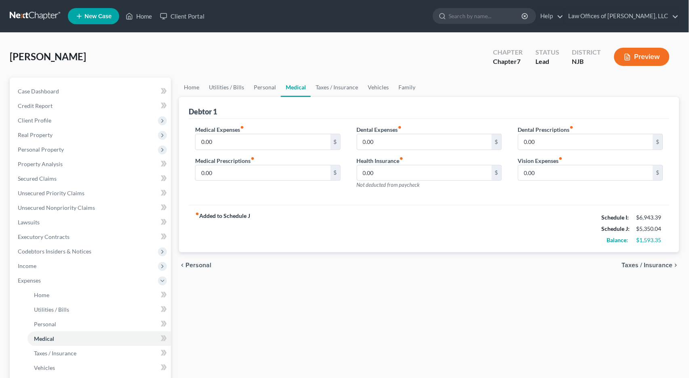
click at [670, 262] on span "Taxes / Insurance" at bounding box center [647, 265] width 51 height 6
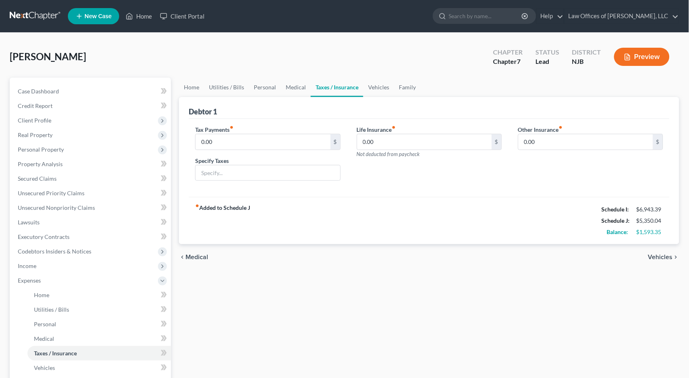
click at [670, 260] on div "chevron_left Medical Vehicles chevron_right" at bounding box center [429, 257] width 500 height 26
click at [671, 254] on span "Vehicles" at bounding box center [660, 257] width 25 height 6
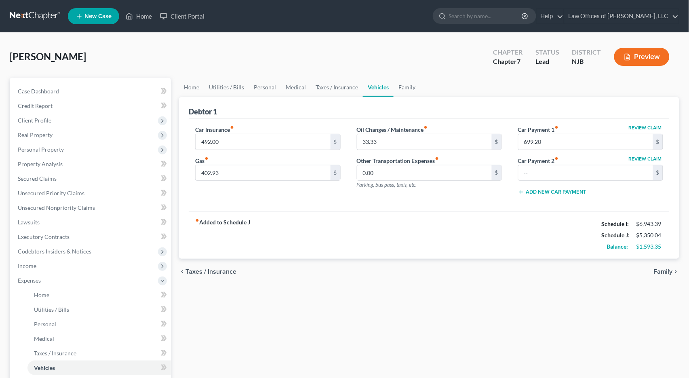
click at [671, 268] on span "Family" at bounding box center [663, 271] width 19 height 6
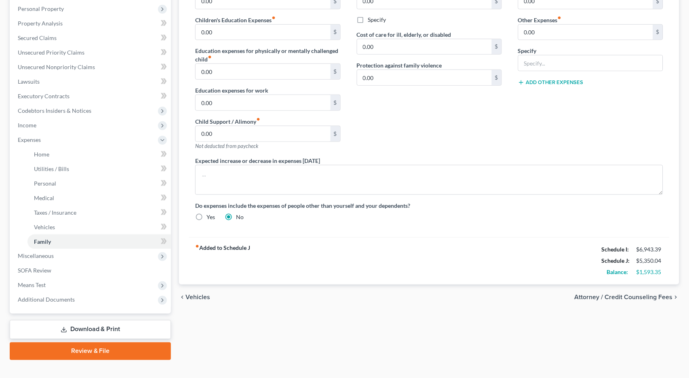
scroll to position [140, 0]
click at [669, 294] on span "Attorney / Credit Counseling Fees" at bounding box center [623, 297] width 98 height 6
select select "0"
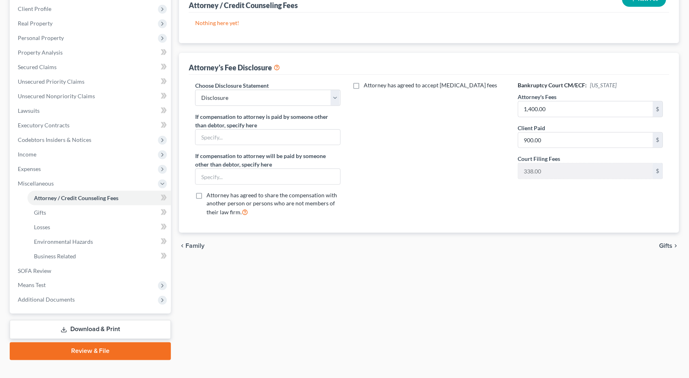
scroll to position [111, 0]
click at [666, 242] on span "Gifts" at bounding box center [665, 245] width 13 height 6
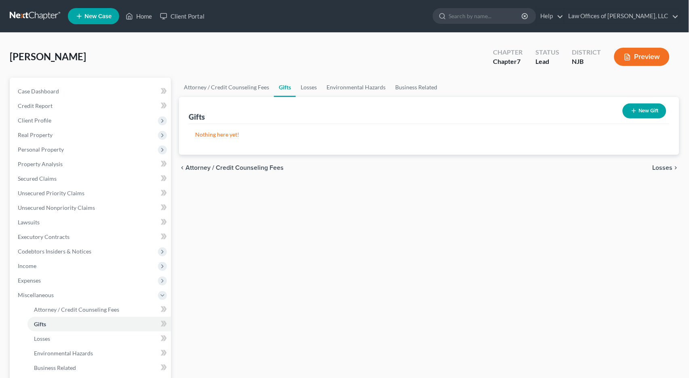
click at [667, 166] on span "Losses" at bounding box center [662, 167] width 20 height 6
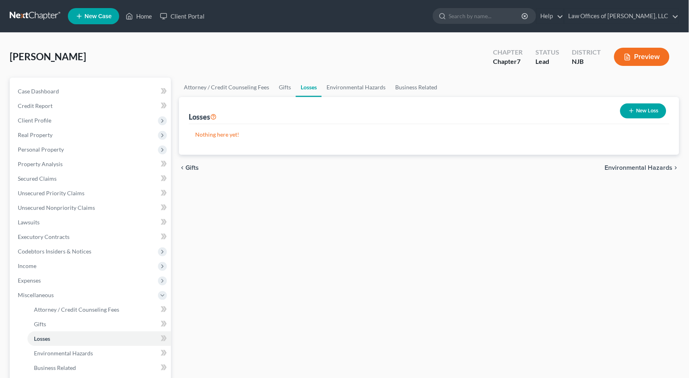
click at [667, 166] on span "Environmental Hazards" at bounding box center [639, 167] width 68 height 6
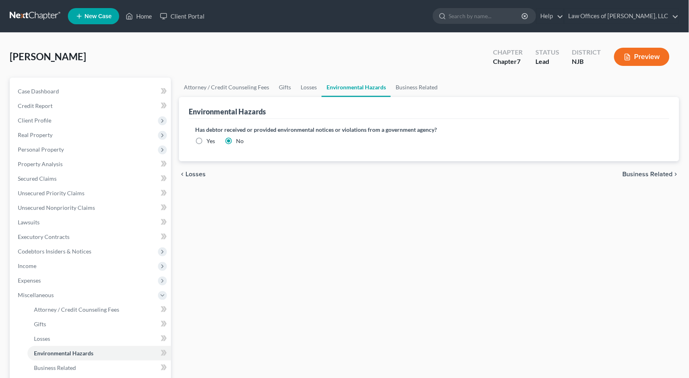
click at [667, 172] on span "Business Related" at bounding box center [647, 174] width 50 height 6
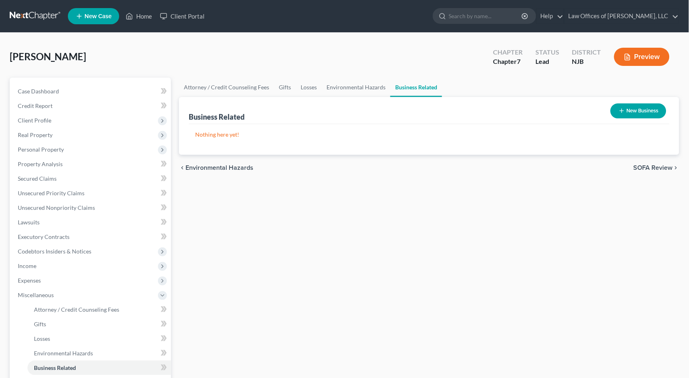
click at [668, 166] on span "SOFA Review" at bounding box center [652, 167] width 39 height 6
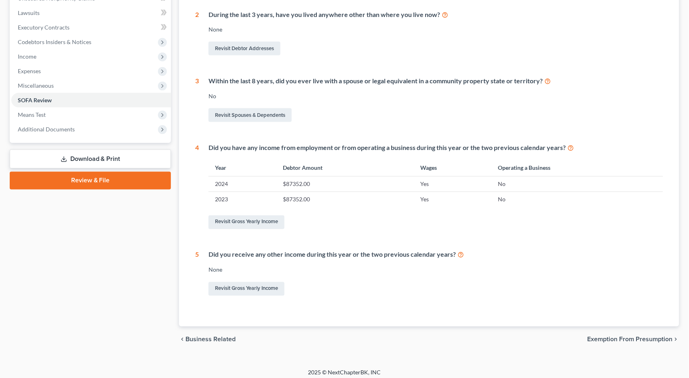
scroll to position [208, 0]
click at [645, 337] on span "Exemption from Presumption" at bounding box center [629, 340] width 85 height 6
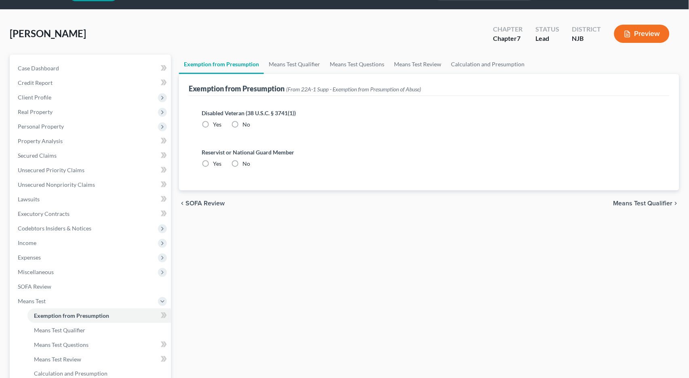
radio input "true"
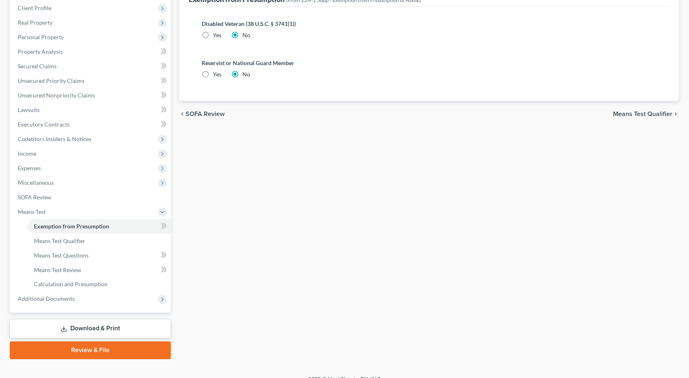
scroll to position [111, 0]
click at [626, 112] on span "Means Test Qualifier" at bounding box center [642, 114] width 59 height 6
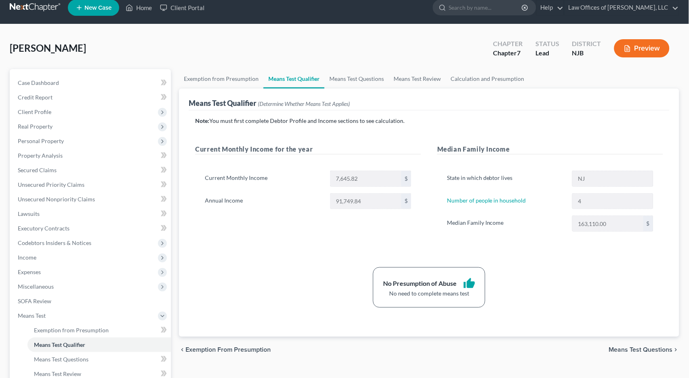
scroll to position [6, 0]
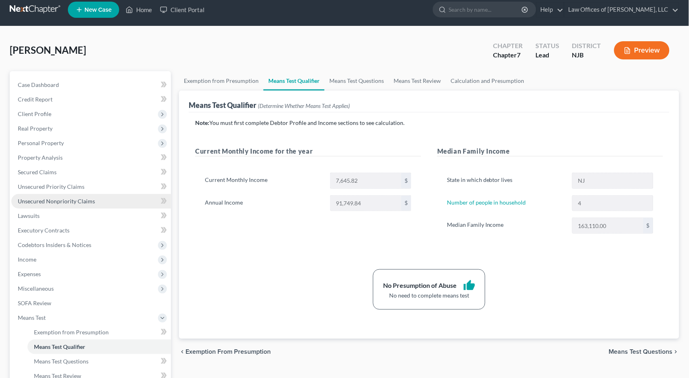
click at [69, 198] on span "Unsecured Nonpriority Claims" at bounding box center [56, 201] width 77 height 7
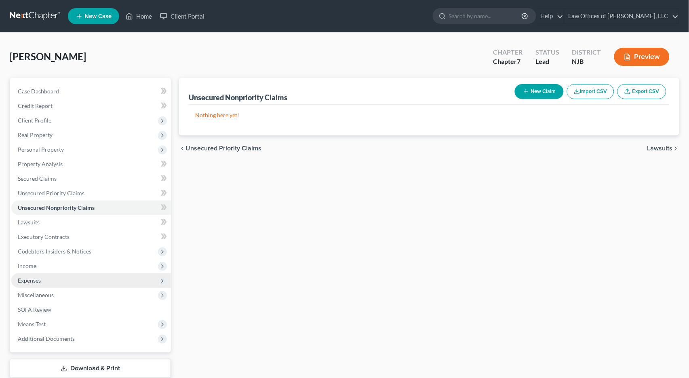
click at [37, 277] on span "Expenses" at bounding box center [29, 280] width 23 height 7
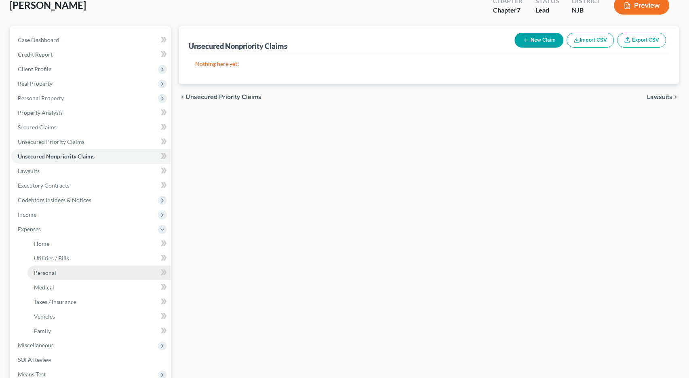
scroll to position [72, 0]
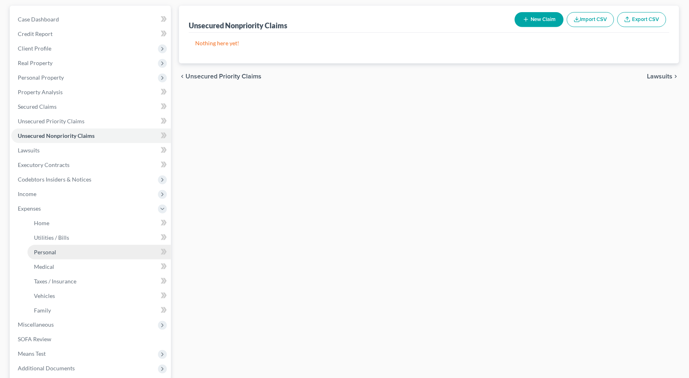
click at [71, 245] on link "Personal" at bounding box center [98, 252] width 143 height 15
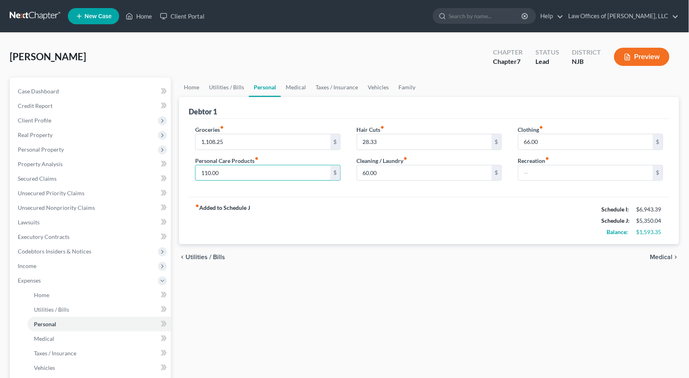
drag, startPoint x: 312, startPoint y: 171, endPoint x: 313, endPoint y: 181, distance: 9.7
click at [313, 181] on div "Groceries fiber_manual_record 1,108.25 $ Personal Care Products fiber_manual_re…" at bounding box center [267, 156] width 161 height 62
click at [362, 171] on input "60.00" at bounding box center [424, 172] width 134 height 15
click at [373, 171] on input "160.00" at bounding box center [424, 172] width 134 height 15
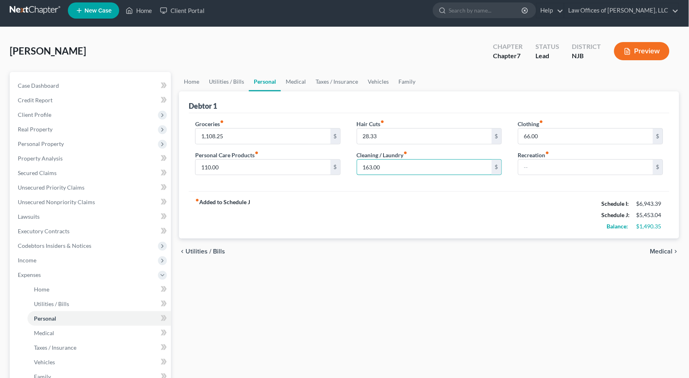
scroll to position [6, 0]
type input "163.00"
click at [664, 248] on span "Medical" at bounding box center [661, 251] width 23 height 6
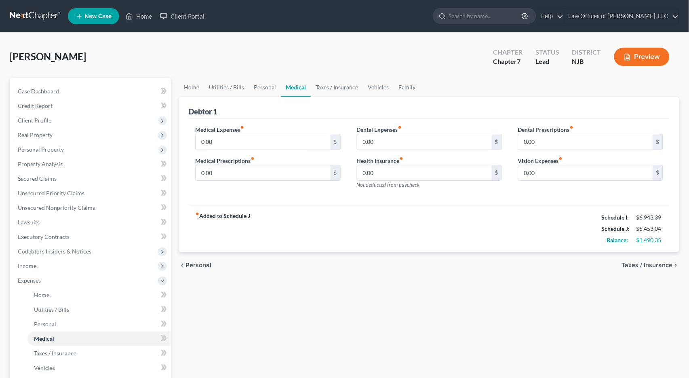
scroll to position [0, 0]
click at [663, 262] on span "Taxes / Insurance" at bounding box center [647, 265] width 51 height 6
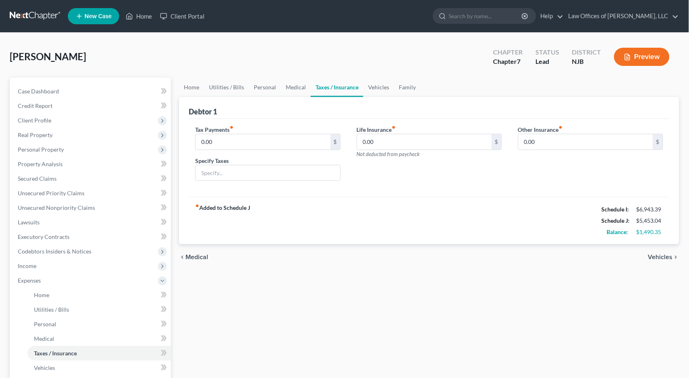
scroll to position [0, 0]
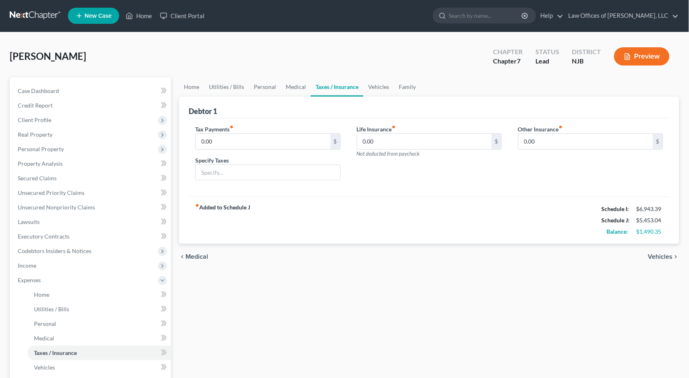
click at [670, 253] on span "Vehicles" at bounding box center [660, 256] width 25 height 6
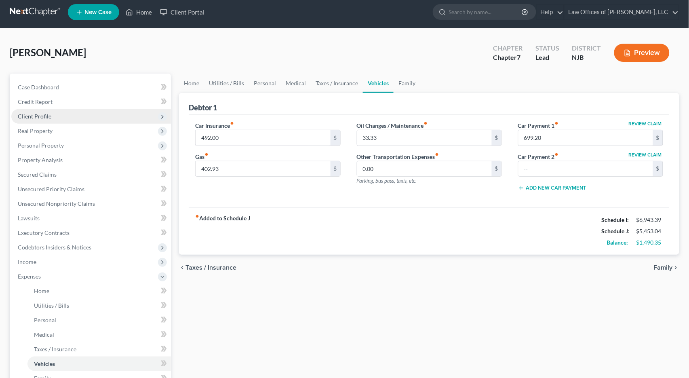
scroll to position [1, 0]
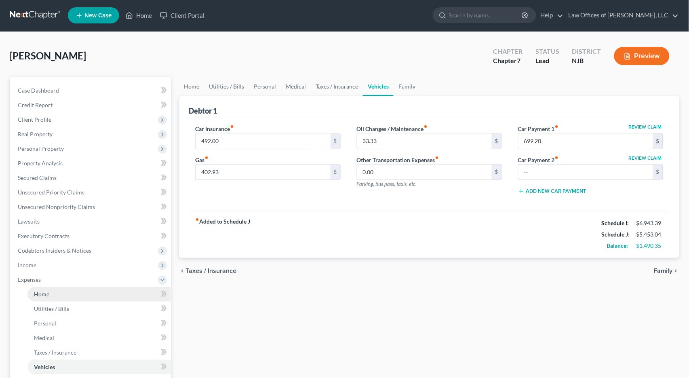
click at [48, 290] on span "Home" at bounding box center [41, 293] width 15 height 7
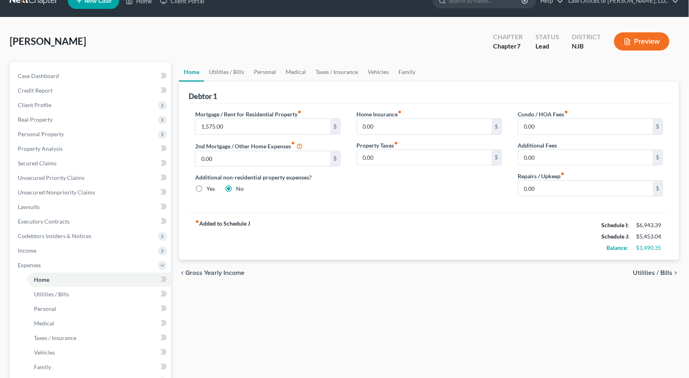
scroll to position [23, 0]
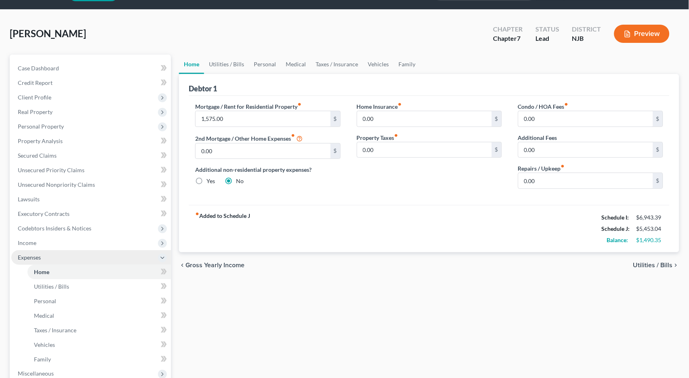
click at [39, 254] on span "Expenses" at bounding box center [29, 257] width 23 height 7
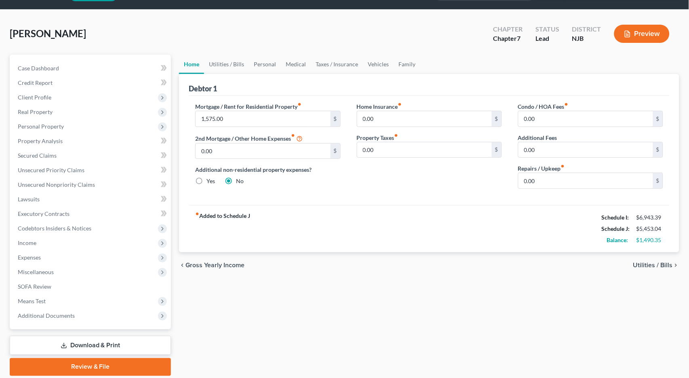
click at [375, 217] on div "fiber_manual_record Added to Schedule J Schedule I: $6,943.39 Schedule J: $5,45…" at bounding box center [429, 228] width 481 height 47
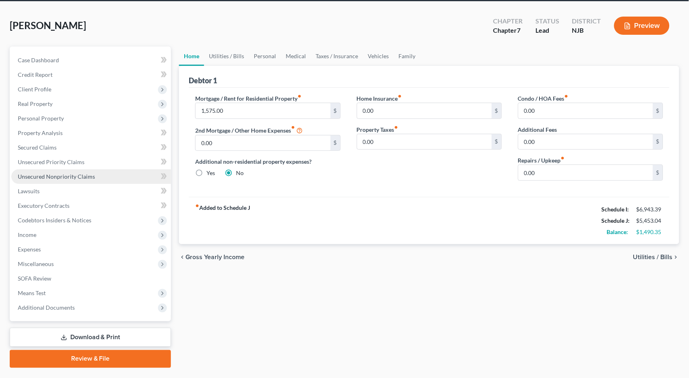
scroll to position [31, 0]
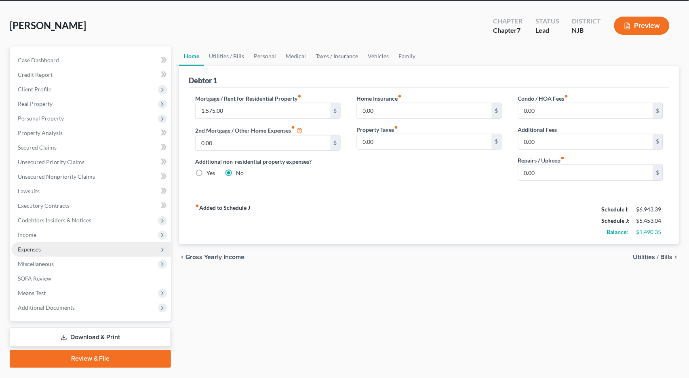
click at [34, 246] on span "Expenses" at bounding box center [29, 249] width 23 height 7
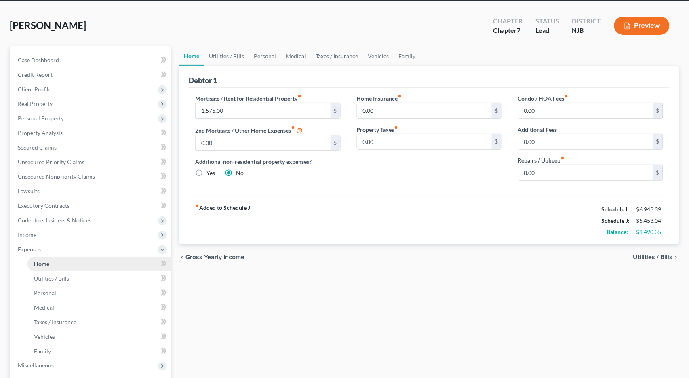
click at [53, 256] on link "Home" at bounding box center [98, 263] width 143 height 15
click at [664, 254] on span "Utilities / Bills" at bounding box center [653, 257] width 40 height 6
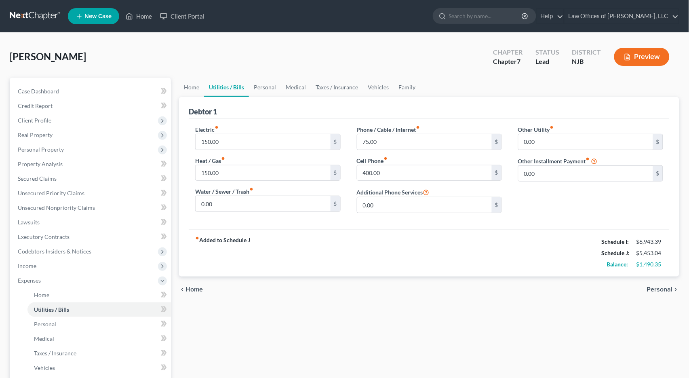
click at [671, 286] on span "Personal" at bounding box center [660, 289] width 26 height 6
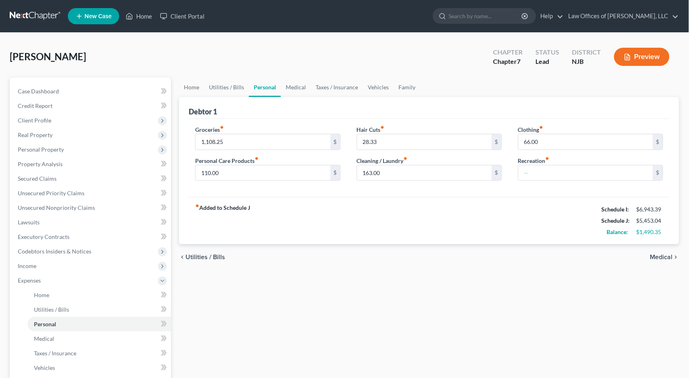
click at [672, 254] on icon "chevron_right" at bounding box center [675, 257] width 6 height 6
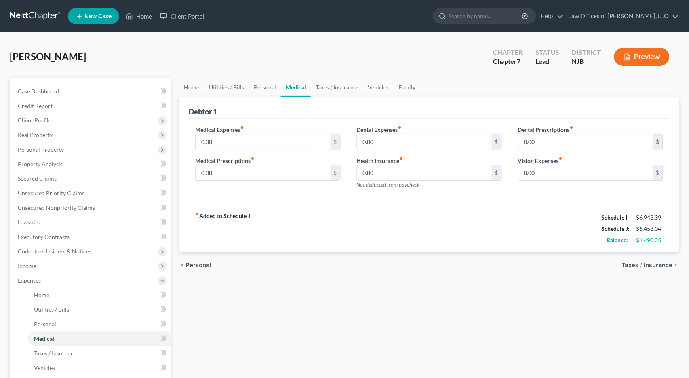
click at [672, 262] on icon "chevron_right" at bounding box center [675, 265] width 6 height 6
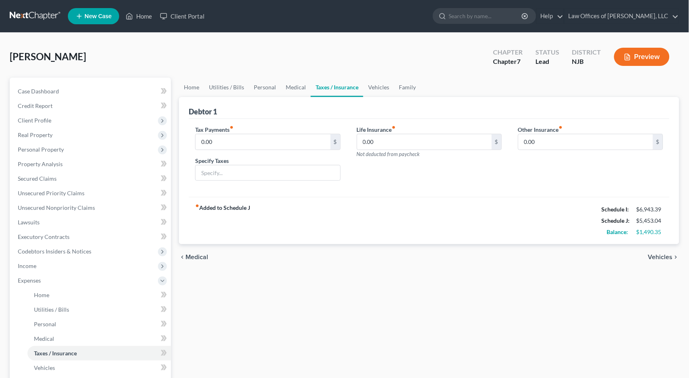
click at [672, 255] on icon "chevron_right" at bounding box center [675, 257] width 6 height 6
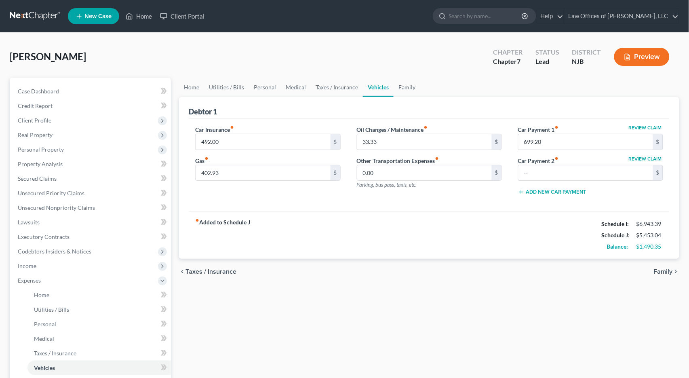
click at [673, 254] on div "Debtor 1 Car Insurance fiber_manual_record 492.00 $ Gas fiber_manual_record 402…" at bounding box center [429, 178] width 500 height 162
click at [672, 268] on span "Family" at bounding box center [663, 271] width 19 height 6
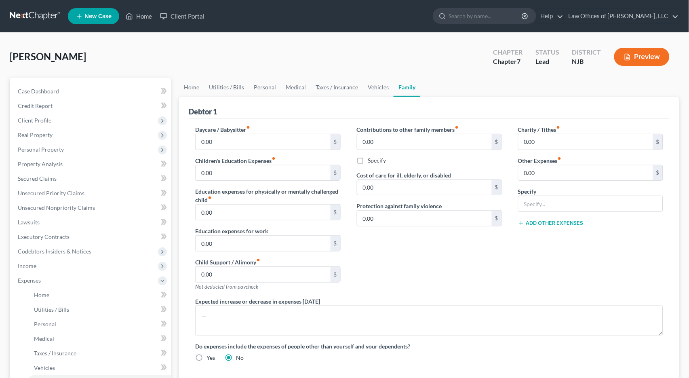
click at [672, 267] on div "Debtor 1 Daycare / Babysitter fiber_manual_record 0.00 $ Children's Education E…" at bounding box center [429, 261] width 500 height 328
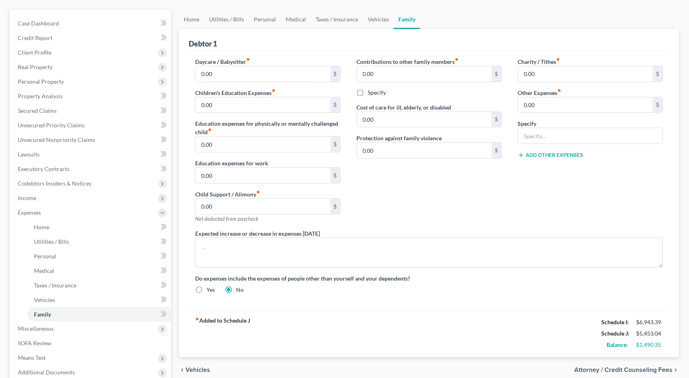
scroll to position [69, 0]
click at [263, 17] on link "Personal" at bounding box center [265, 18] width 32 height 19
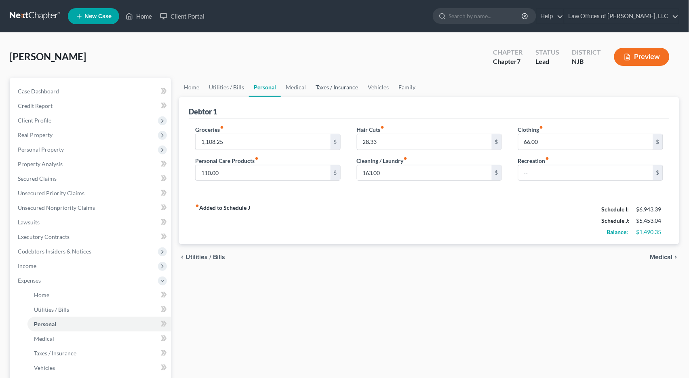
click at [330, 87] on link "Taxes / Insurance" at bounding box center [337, 87] width 52 height 19
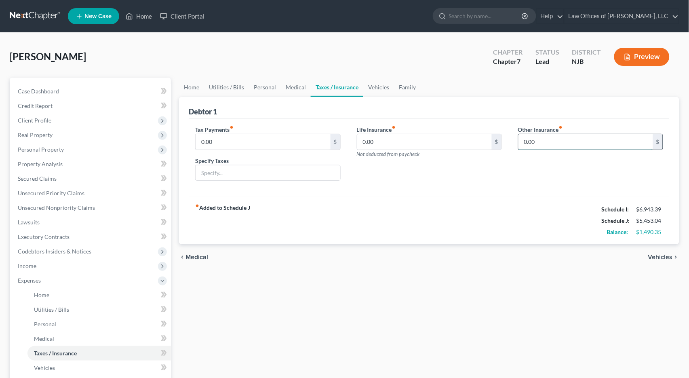
click at [628, 144] on input "0.00" at bounding box center [585, 141] width 134 height 15
type input "40.83"
click at [618, 164] on input "text" at bounding box center [590, 164] width 144 height 15
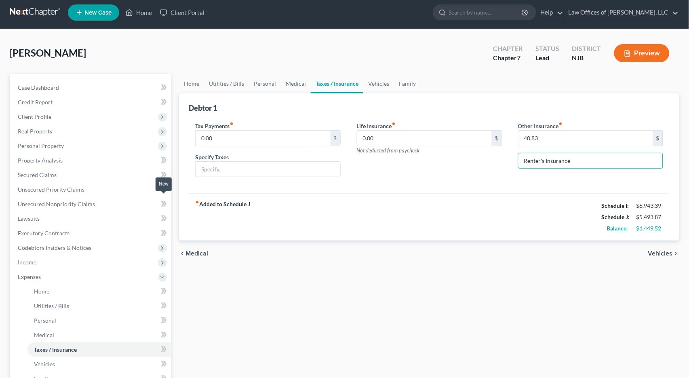
scroll to position [5, 0]
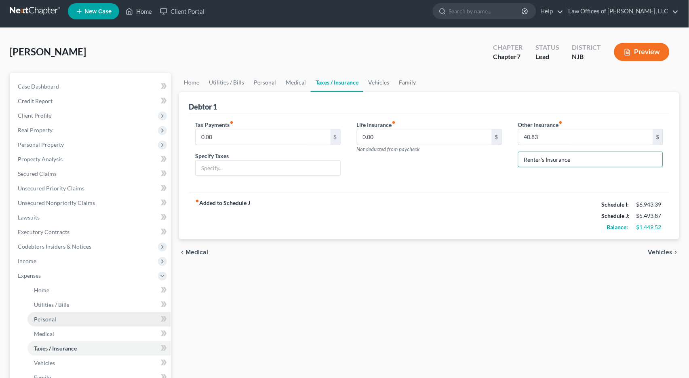
type input "Renter's Insurance"
click at [52, 315] on span "Personal" at bounding box center [45, 318] width 22 height 7
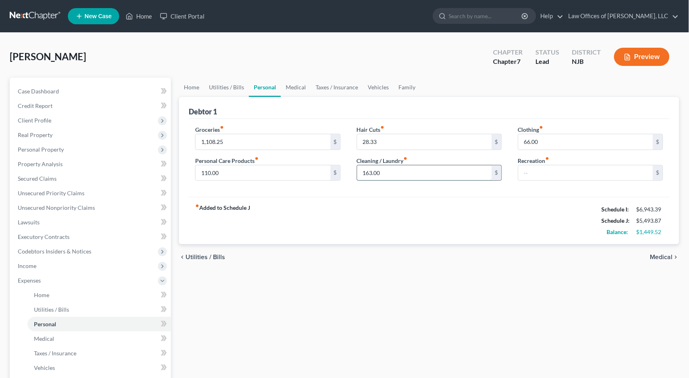
click at [394, 171] on input "163.00" at bounding box center [424, 172] width 134 height 15
type input "1"
type input "213.00"
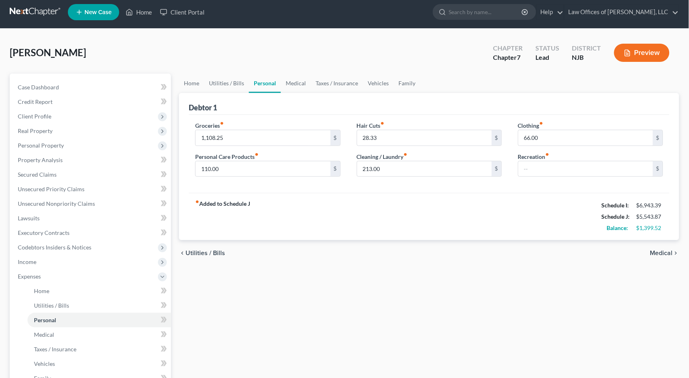
click at [500, 300] on div "Home Utilities / Bills Personal Medical Taxes / Insurance Vehicles Family Debto…" at bounding box center [429, 285] width 508 height 423
click at [666, 250] on span "Medical" at bounding box center [661, 253] width 23 height 6
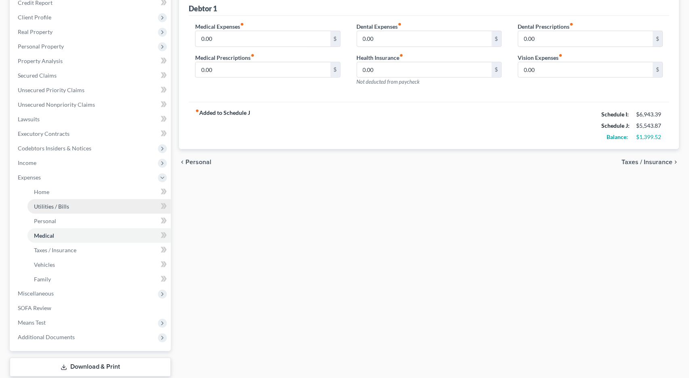
scroll to position [105, 0]
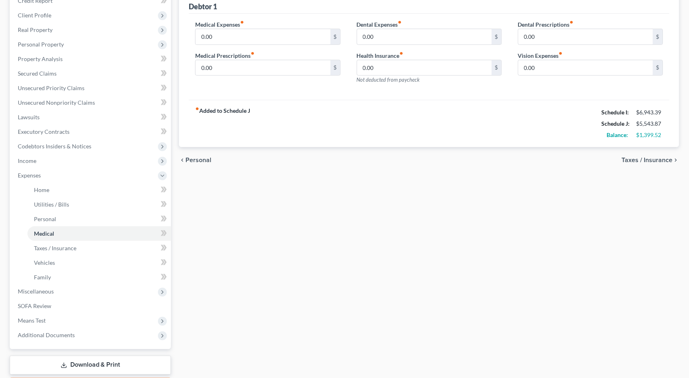
click at [670, 157] on span "Taxes / Insurance" at bounding box center [647, 160] width 51 height 6
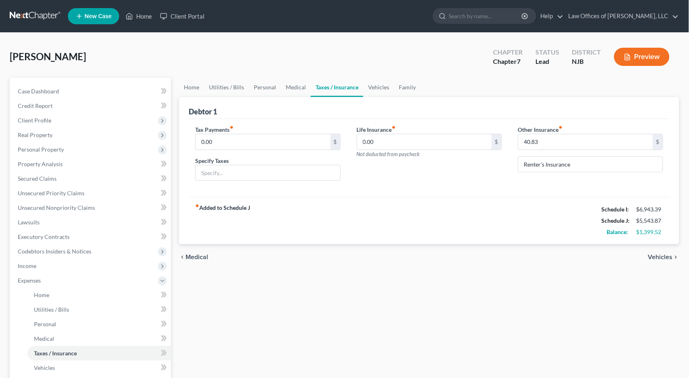
click at [667, 255] on span "Vehicles" at bounding box center [660, 257] width 25 height 6
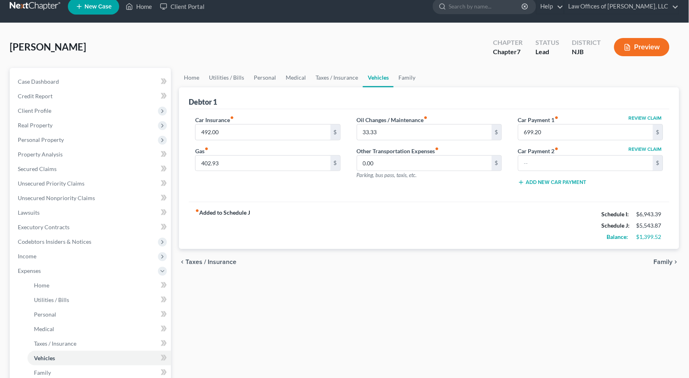
scroll to position [9, 0]
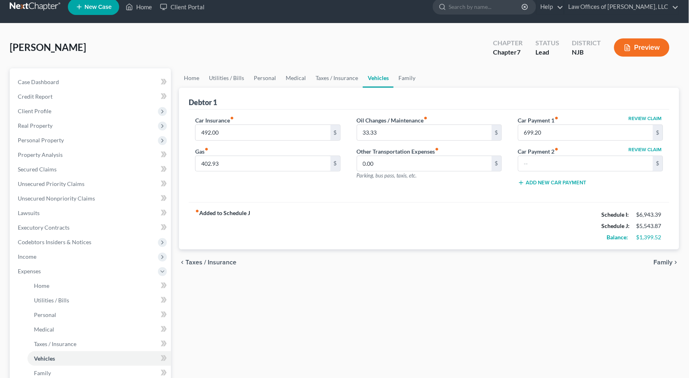
click at [667, 259] on span "Family" at bounding box center [663, 262] width 19 height 6
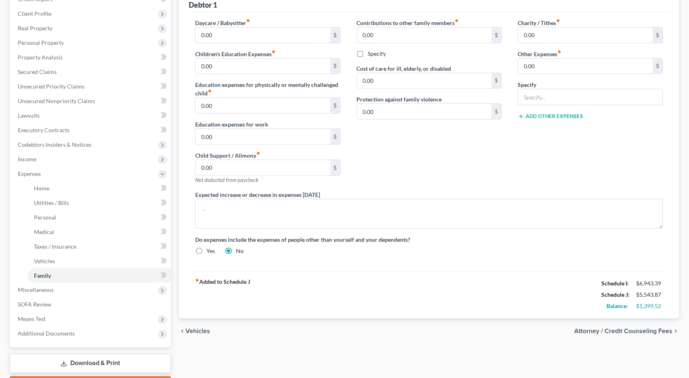
scroll to position [107, 0]
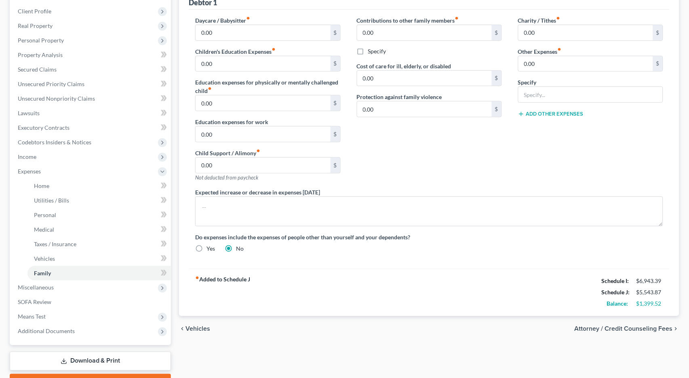
click at [671, 327] on span "Attorney / Credit Counseling Fees" at bounding box center [623, 329] width 98 height 6
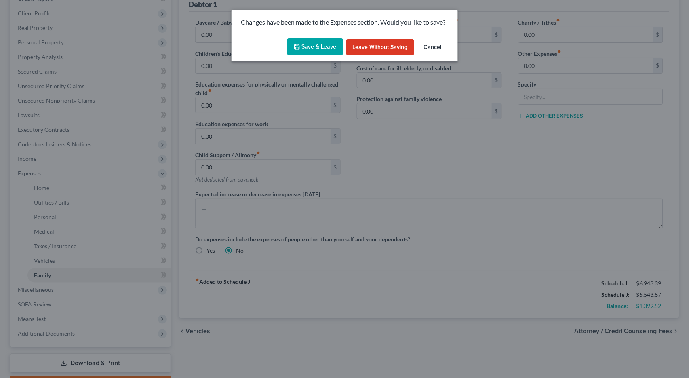
click at [330, 46] on button "Save & Leave" at bounding box center [315, 46] width 56 height 17
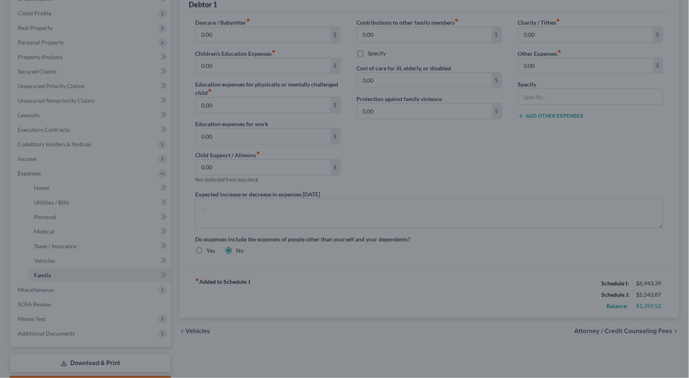
select select "0"
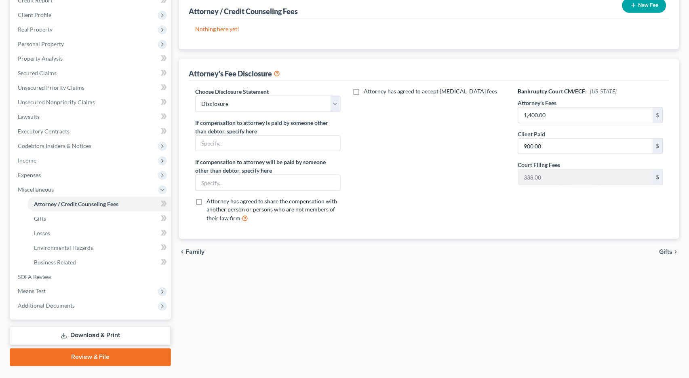
scroll to position [105, 0]
click at [667, 248] on span "Gifts" at bounding box center [665, 251] width 13 height 6
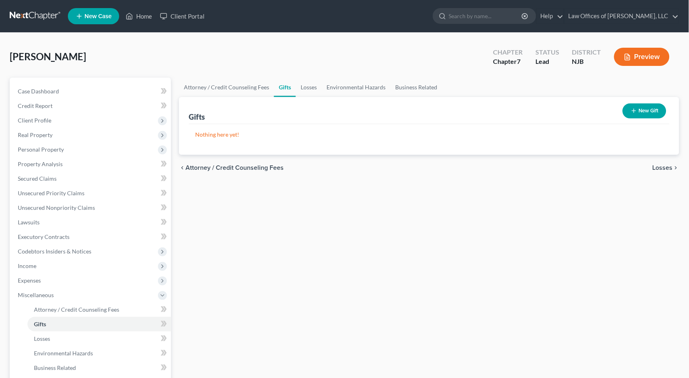
click at [667, 164] on span "Losses" at bounding box center [662, 167] width 20 height 6
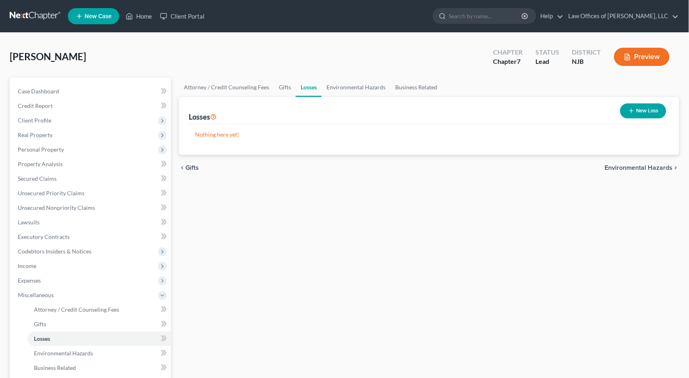
scroll to position [0, 0]
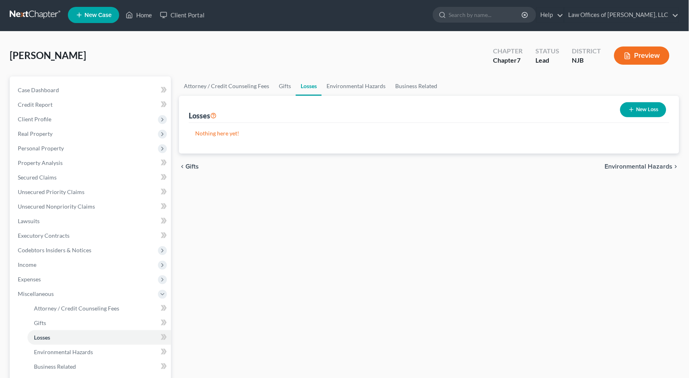
click at [668, 167] on span "Environmental Hazards" at bounding box center [639, 166] width 68 height 6
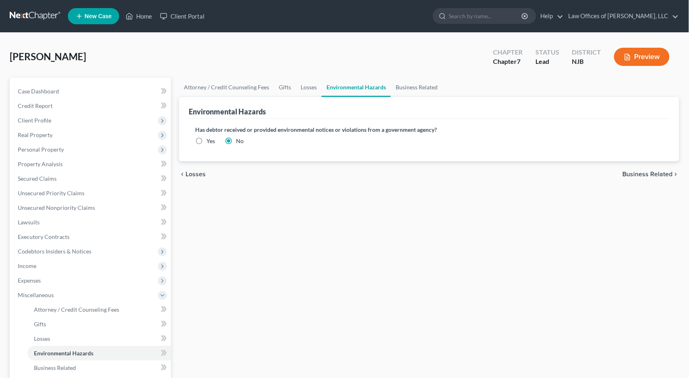
scroll to position [1, 0]
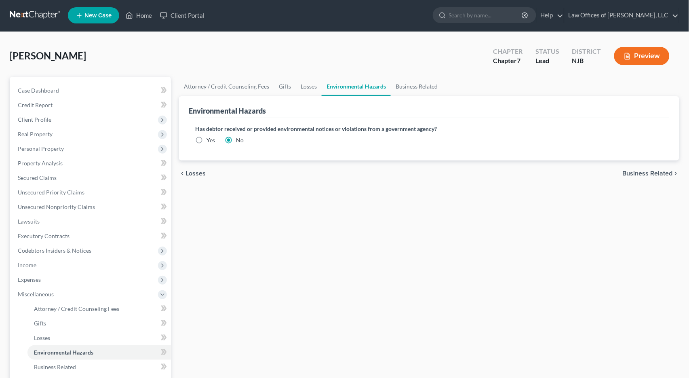
click at [668, 167] on div "chevron_left Losses Business Related chevron_right" at bounding box center [429, 173] width 500 height 26
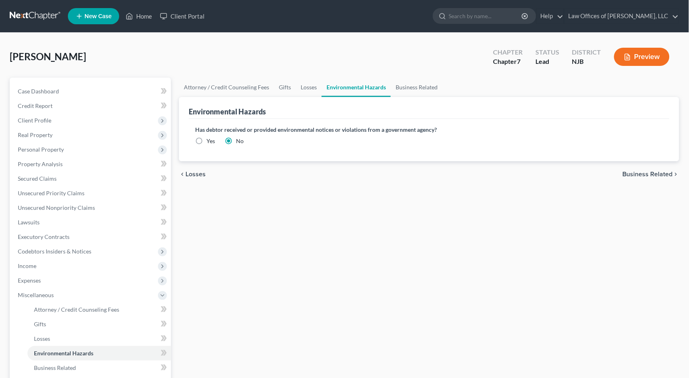
scroll to position [0, 0]
click at [662, 174] on span "Business Related" at bounding box center [647, 174] width 50 height 6
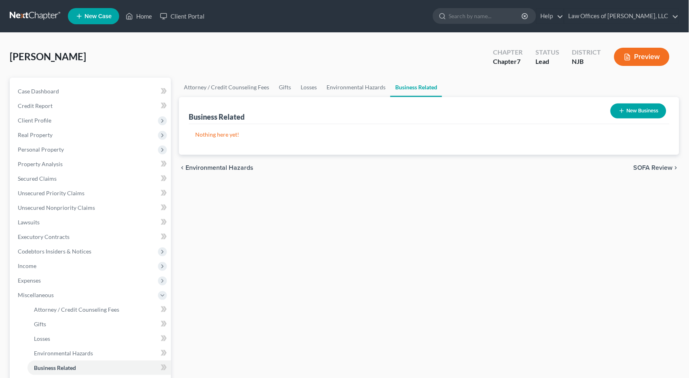
click at [663, 167] on span "SOFA Review" at bounding box center [652, 167] width 39 height 6
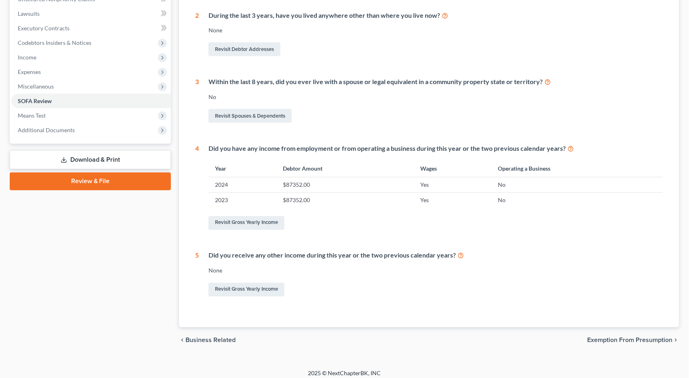
click at [664, 337] on span "Exemption from Presumption" at bounding box center [629, 340] width 85 height 6
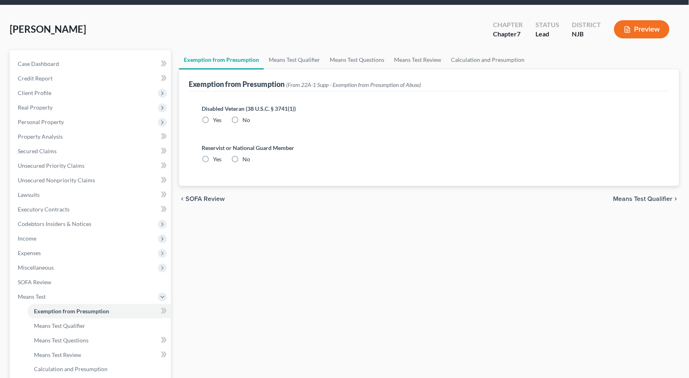
radio input "true"
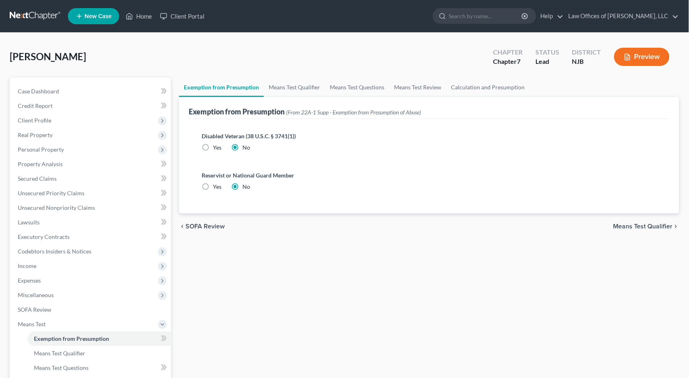
click at [656, 227] on span "Means Test Qualifier" at bounding box center [642, 226] width 59 height 6
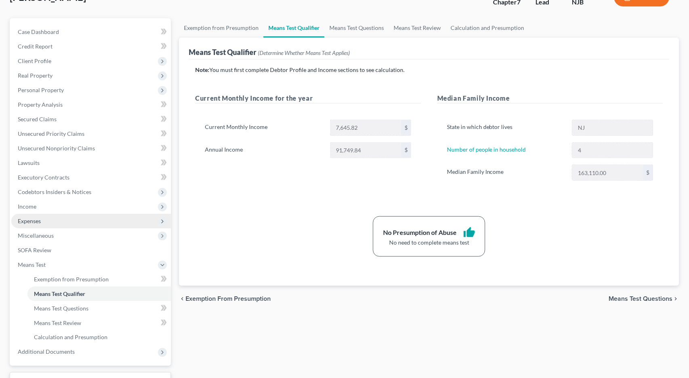
click at [33, 217] on span "Expenses" at bounding box center [29, 220] width 23 height 7
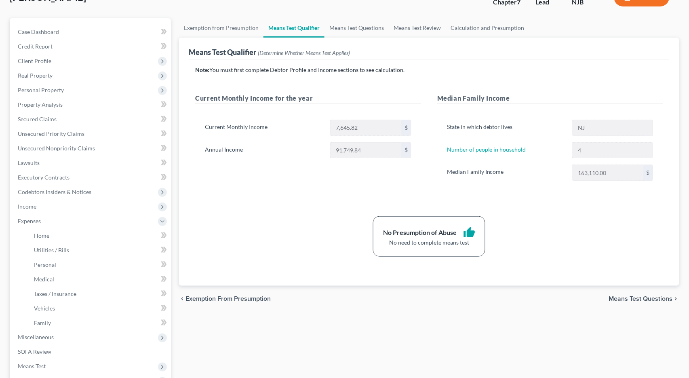
click at [183, 295] on icon "chevron_left" at bounding box center [182, 298] width 6 height 6
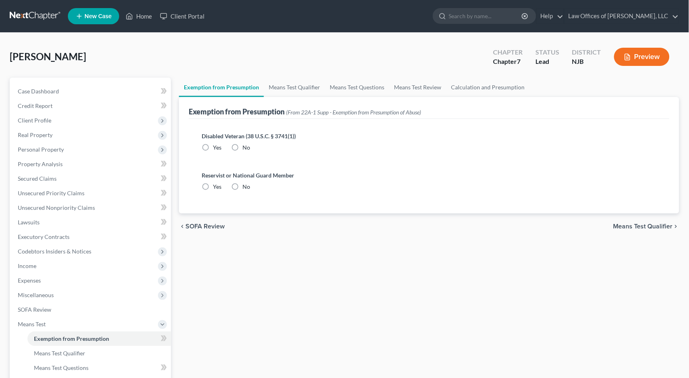
radio input "true"
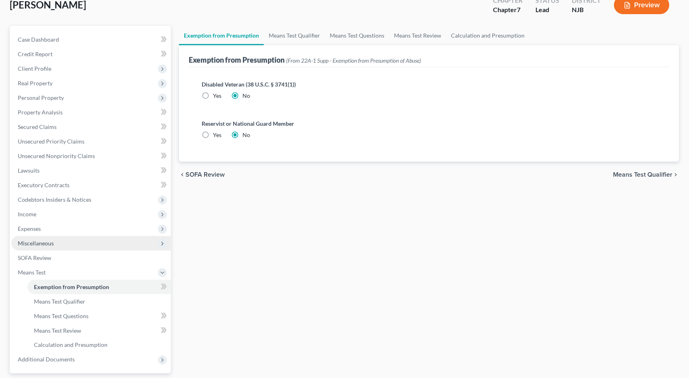
scroll to position [53, 0]
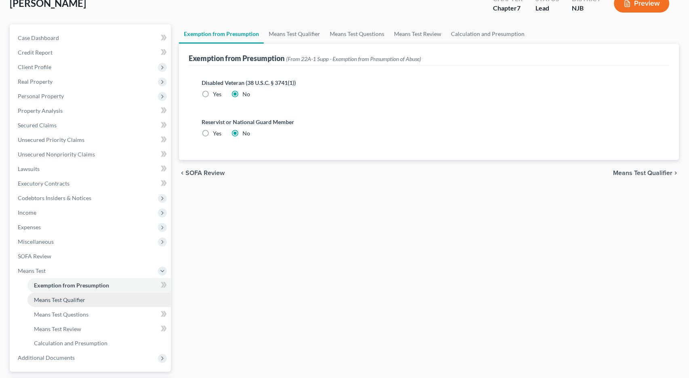
click at [76, 296] on span "Means Test Qualifier" at bounding box center [59, 299] width 51 height 7
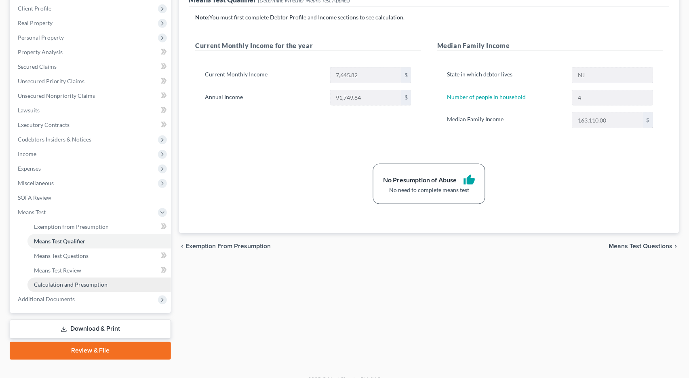
scroll to position [111, 0]
click at [106, 278] on link "Calculation and Presumption" at bounding box center [98, 285] width 143 height 15
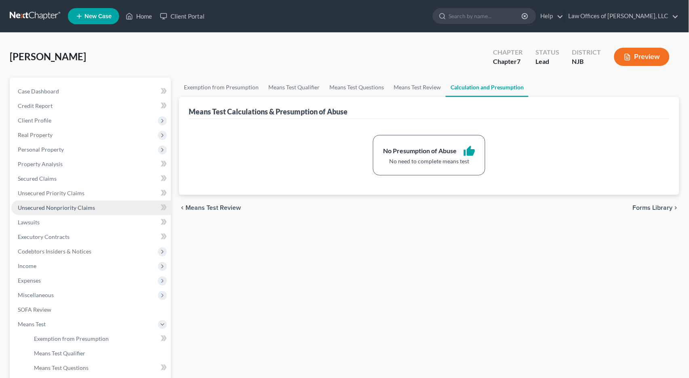
click at [72, 204] on span "Unsecured Nonpriority Claims" at bounding box center [56, 207] width 77 height 7
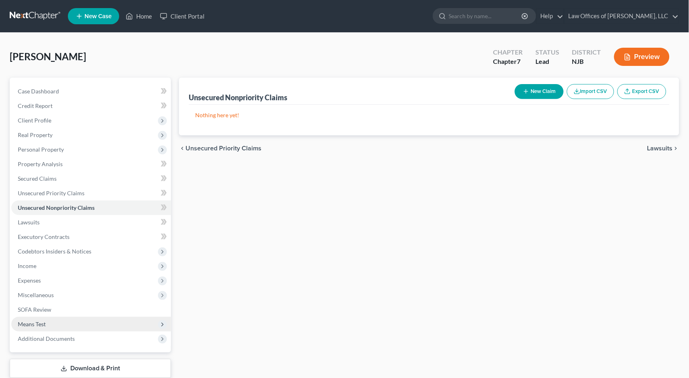
scroll to position [0, 0]
